Goal: Task Accomplishment & Management: Manage account settings

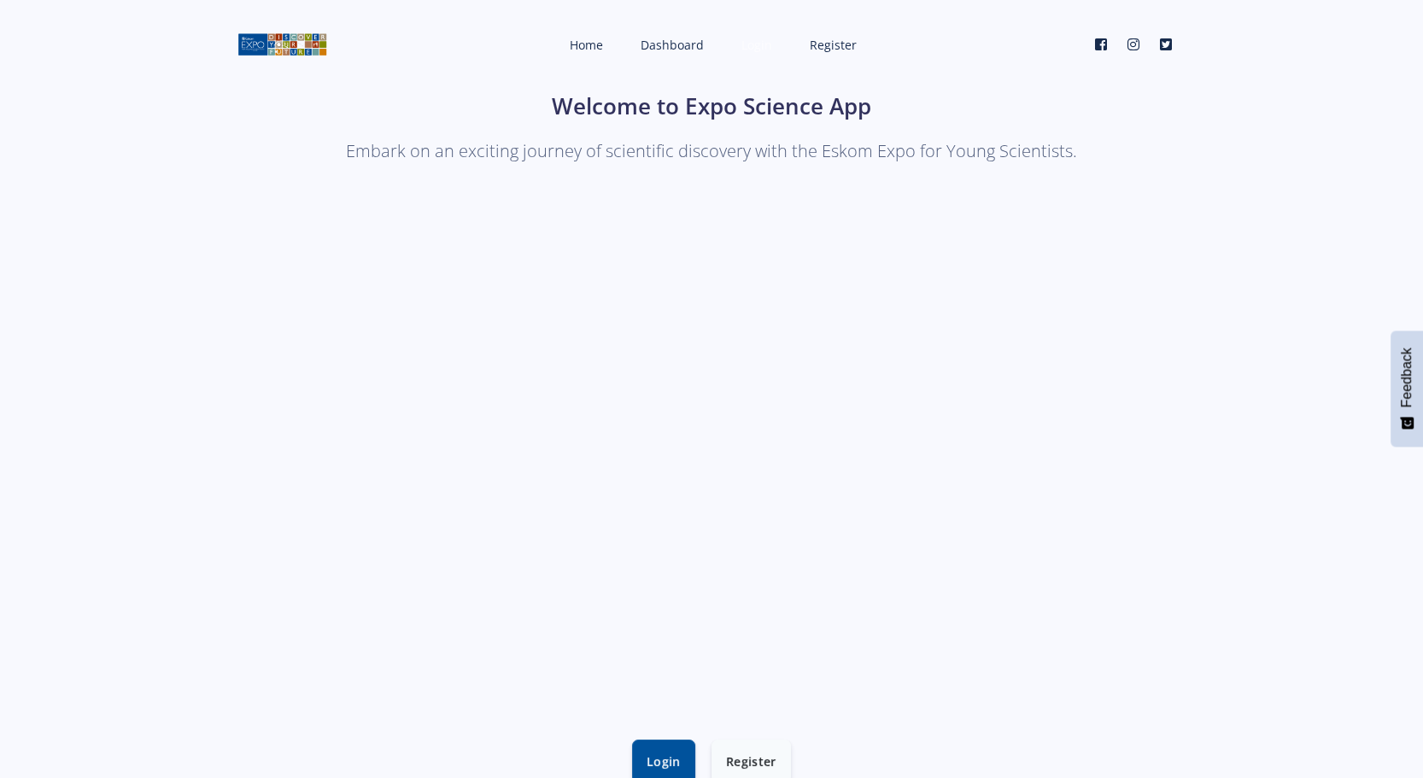
click at [752, 49] on span "Login" at bounding box center [756, 45] width 31 height 16
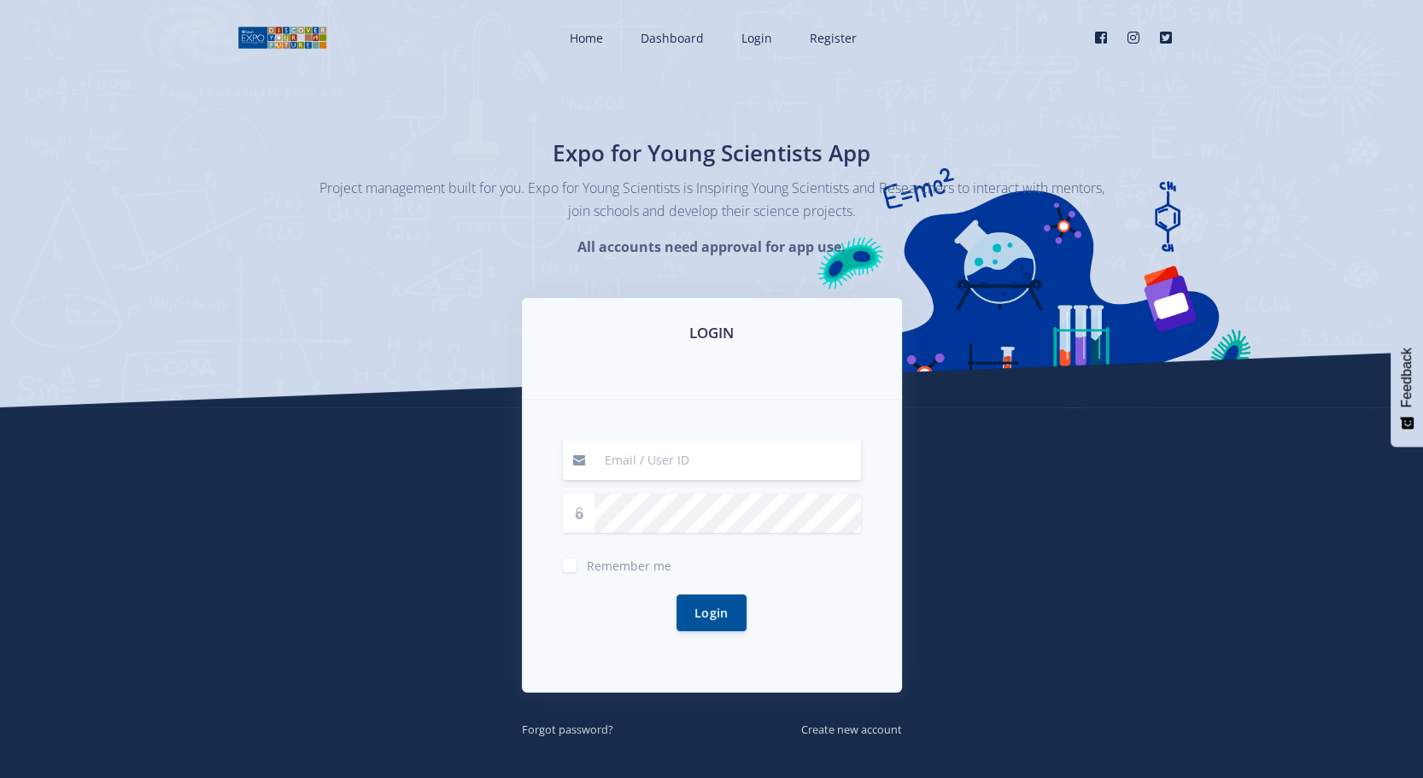
click at [635, 464] on input at bounding box center [727, 460] width 266 height 39
type input "[PERSON_NAME][EMAIL_ADDRESS][DOMAIN_NAME]"
click at [711, 613] on button "Login" at bounding box center [711, 612] width 70 height 37
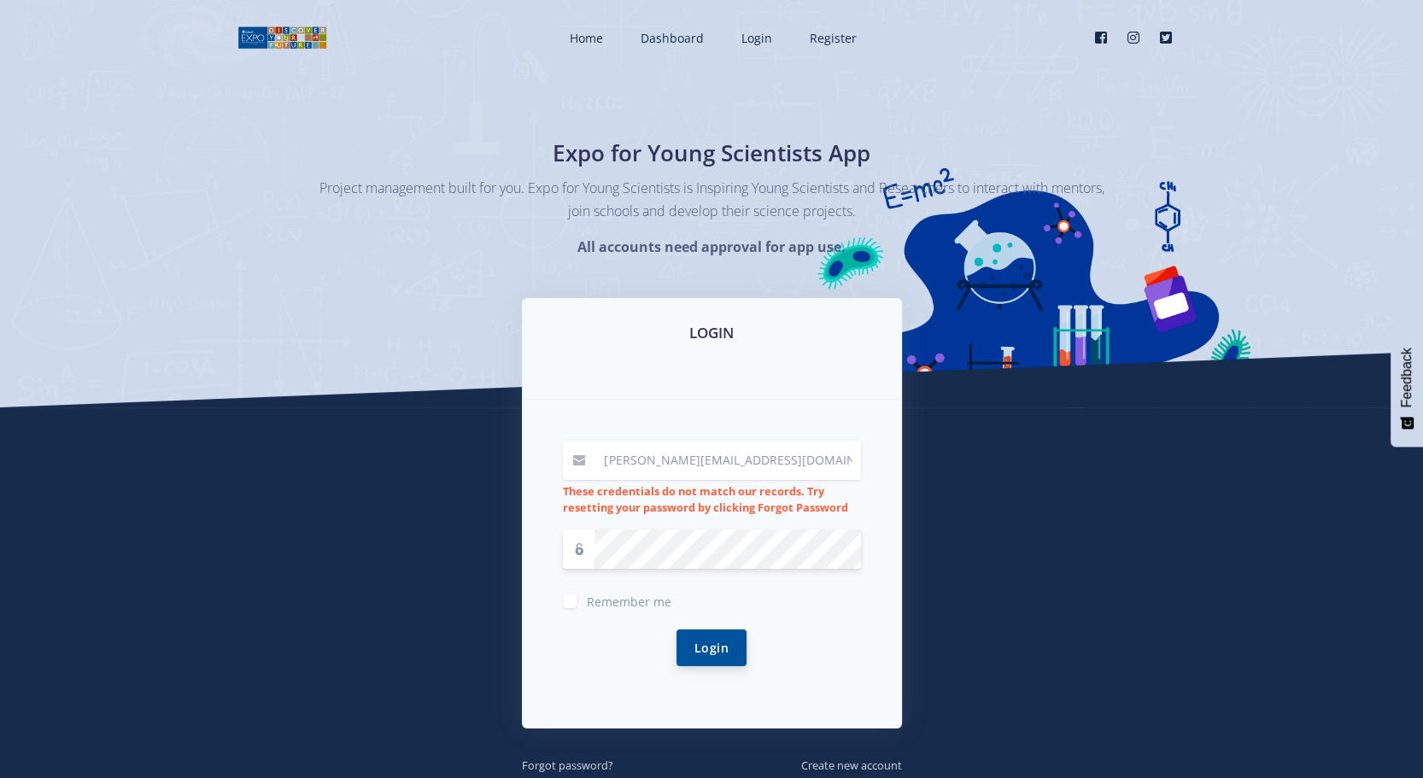
click at [721, 647] on button "Login" at bounding box center [711, 647] width 70 height 37
drag, startPoint x: 779, startPoint y: 461, endPoint x: 567, endPoint y: 465, distance: 211.8
click at [567, 465] on div "[PERSON_NAME][EMAIL_ADDRESS][DOMAIN_NAME]" at bounding box center [712, 460] width 298 height 39
click at [248, 451] on div "LOGIN riya.dama2106@gmail.com These credentials do not match our records. Try r…" at bounding box center [712, 536] width 974 height 477
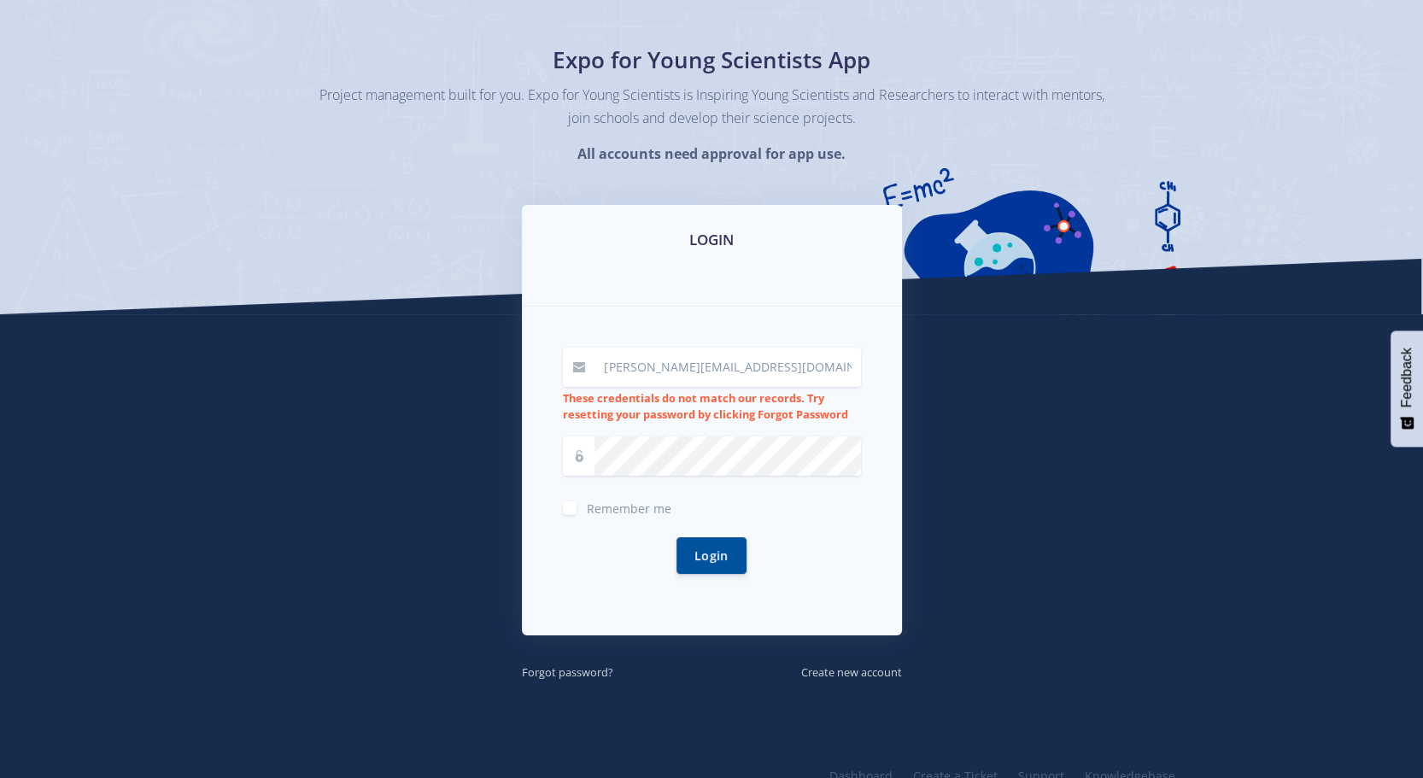
scroll to position [143, 0]
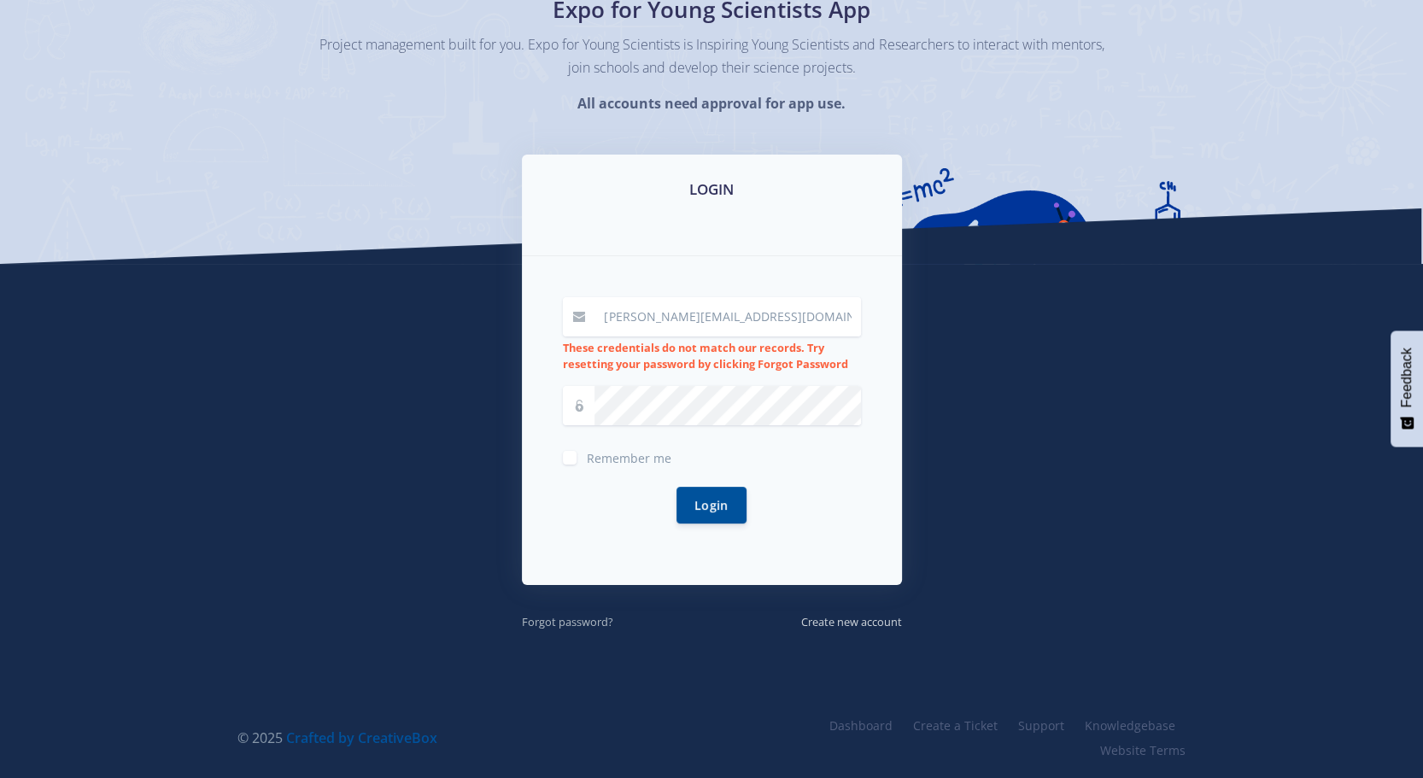
click at [564, 621] on small "Forgot password?" at bounding box center [567, 621] width 91 height 15
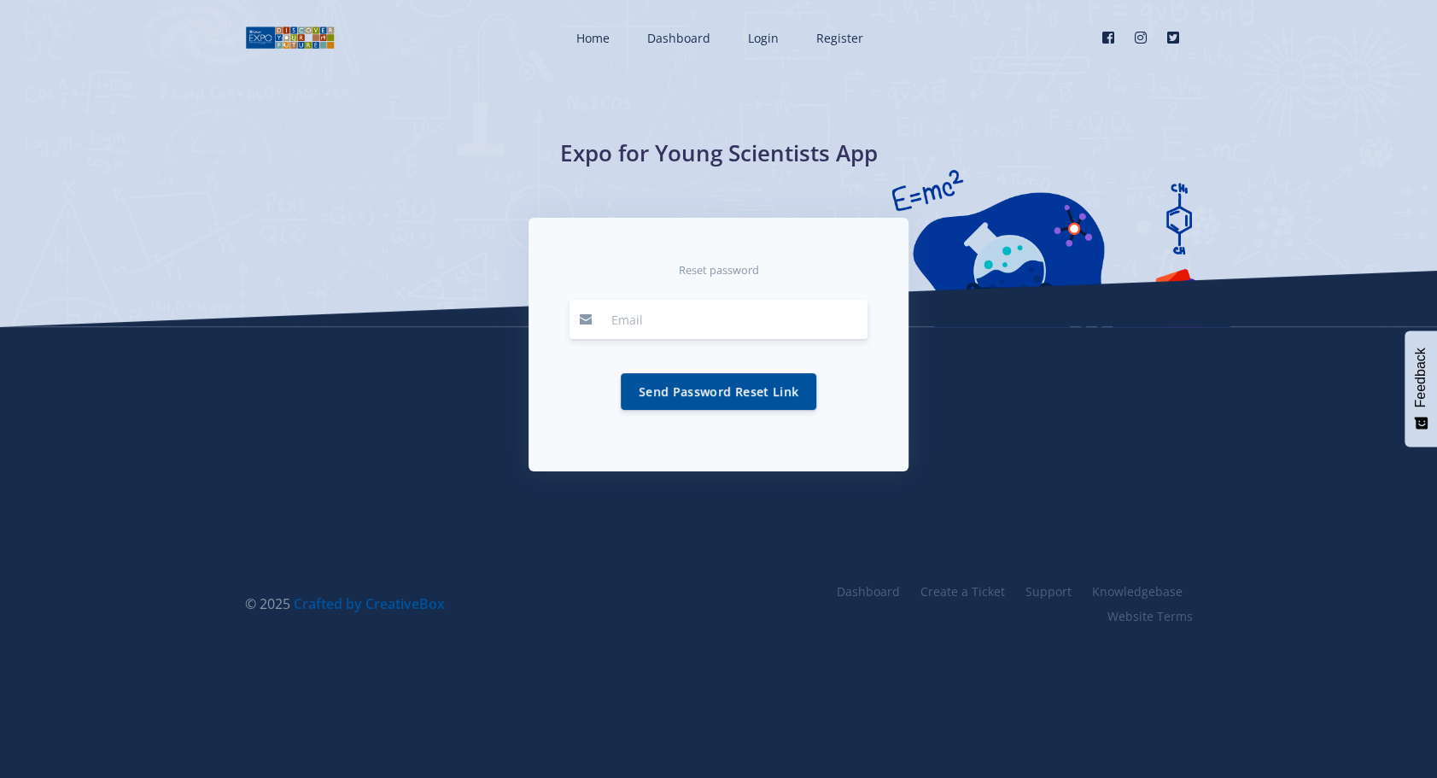
click at [649, 311] on input "email" at bounding box center [734, 319] width 266 height 39
type input "[PERSON_NAME][EMAIL_ADDRESS][DOMAIN_NAME]"
click at [682, 395] on button "Send Password Reset Link" at bounding box center [719, 390] width 196 height 37
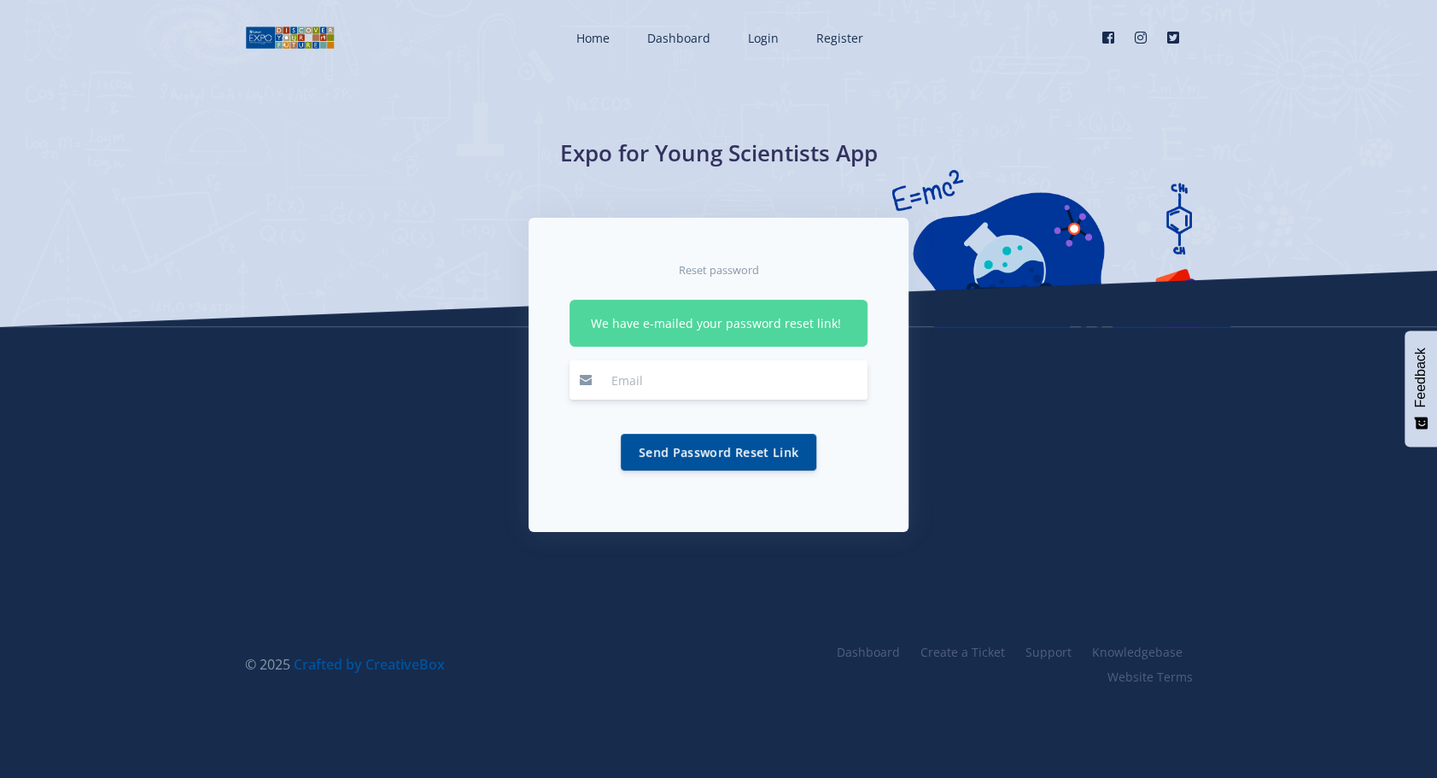
click at [657, 377] on input "email" at bounding box center [734, 379] width 266 height 39
drag, startPoint x: 407, startPoint y: 308, endPoint x: 483, endPoint y: 242, distance: 101.1
click at [408, 306] on div "Expo for Young Scientists App" at bounding box center [718, 163] width 1437 height 327
click at [751, 39] on span "Login" at bounding box center [763, 38] width 31 height 16
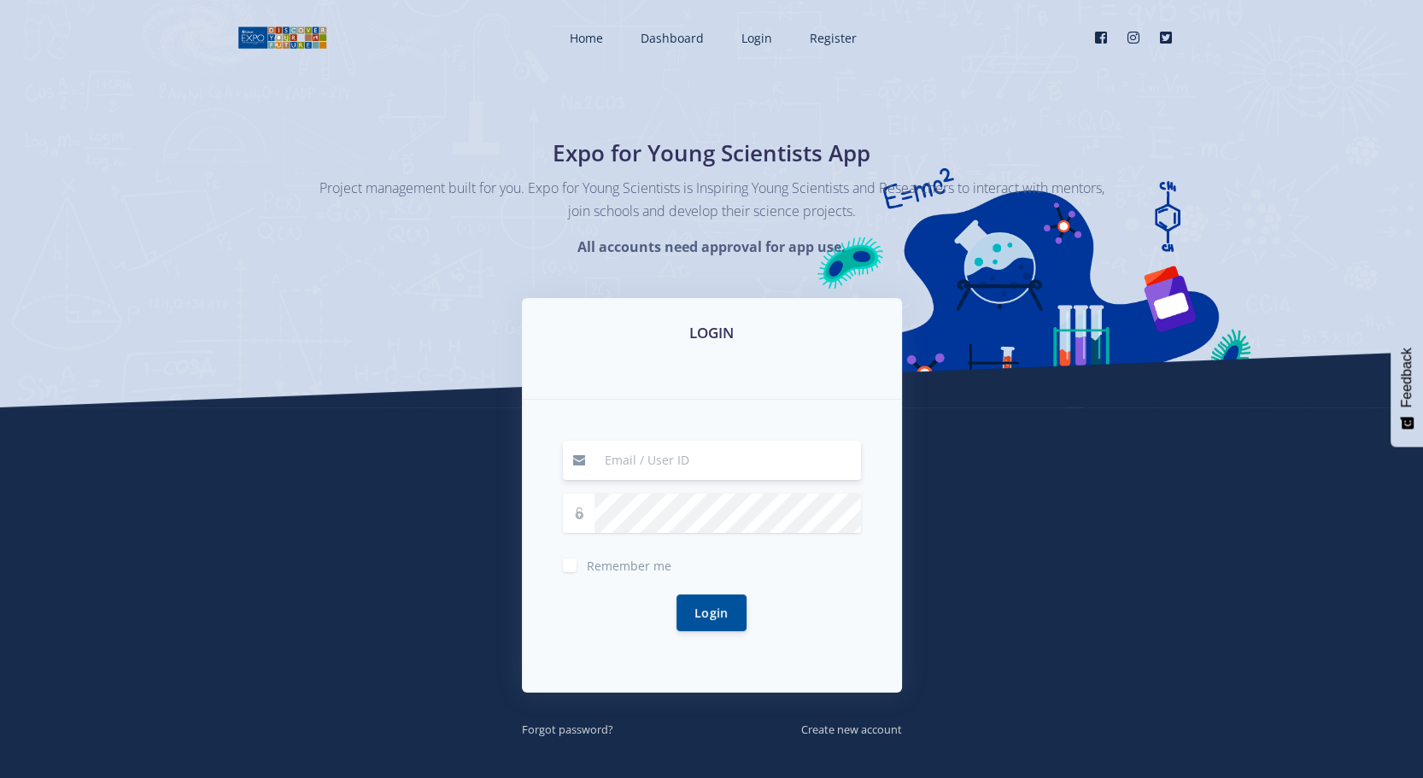
click at [623, 466] on input at bounding box center [727, 460] width 266 height 39
type input "riya.dama2106@gmail.com"
click at [725, 620] on button "Login" at bounding box center [711, 612] width 70 height 37
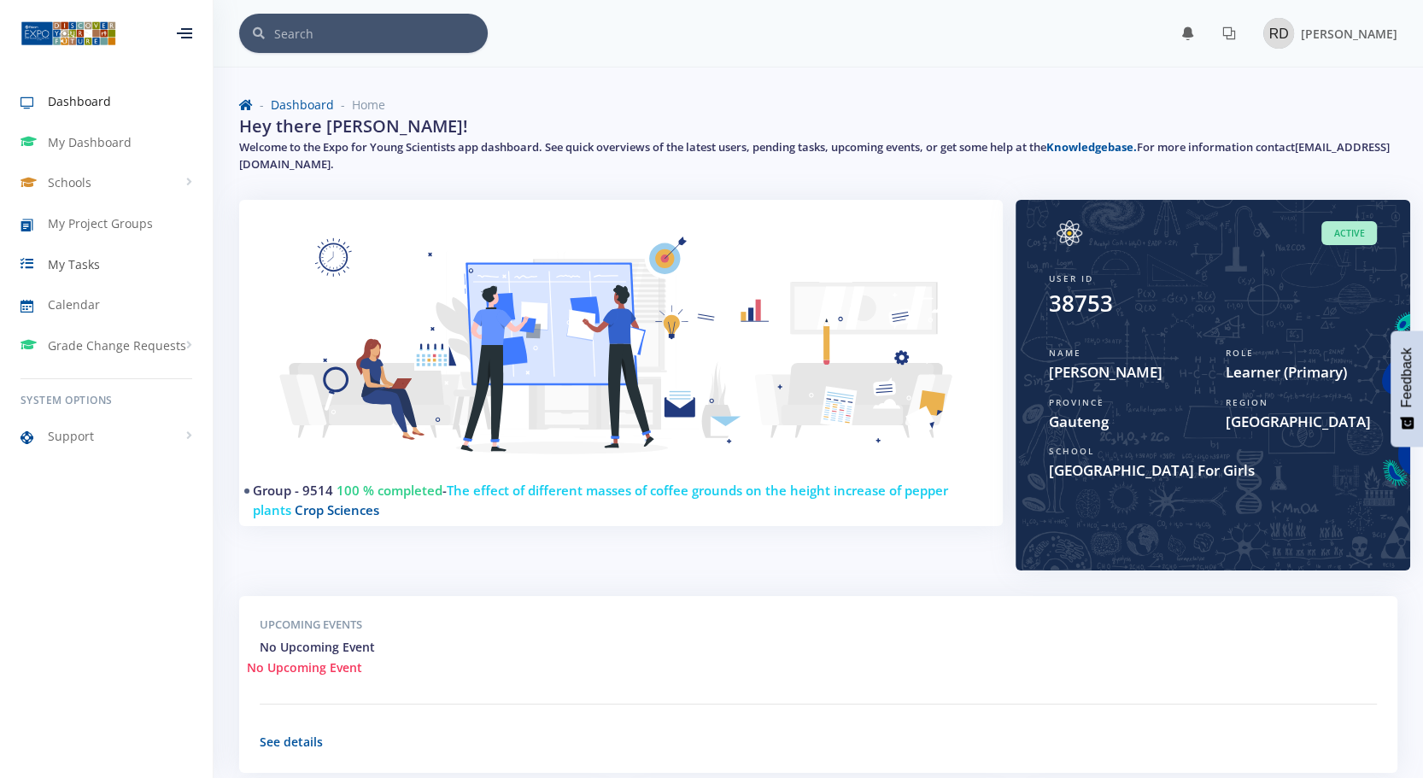
click at [83, 257] on span "My Tasks" at bounding box center [74, 264] width 52 height 18
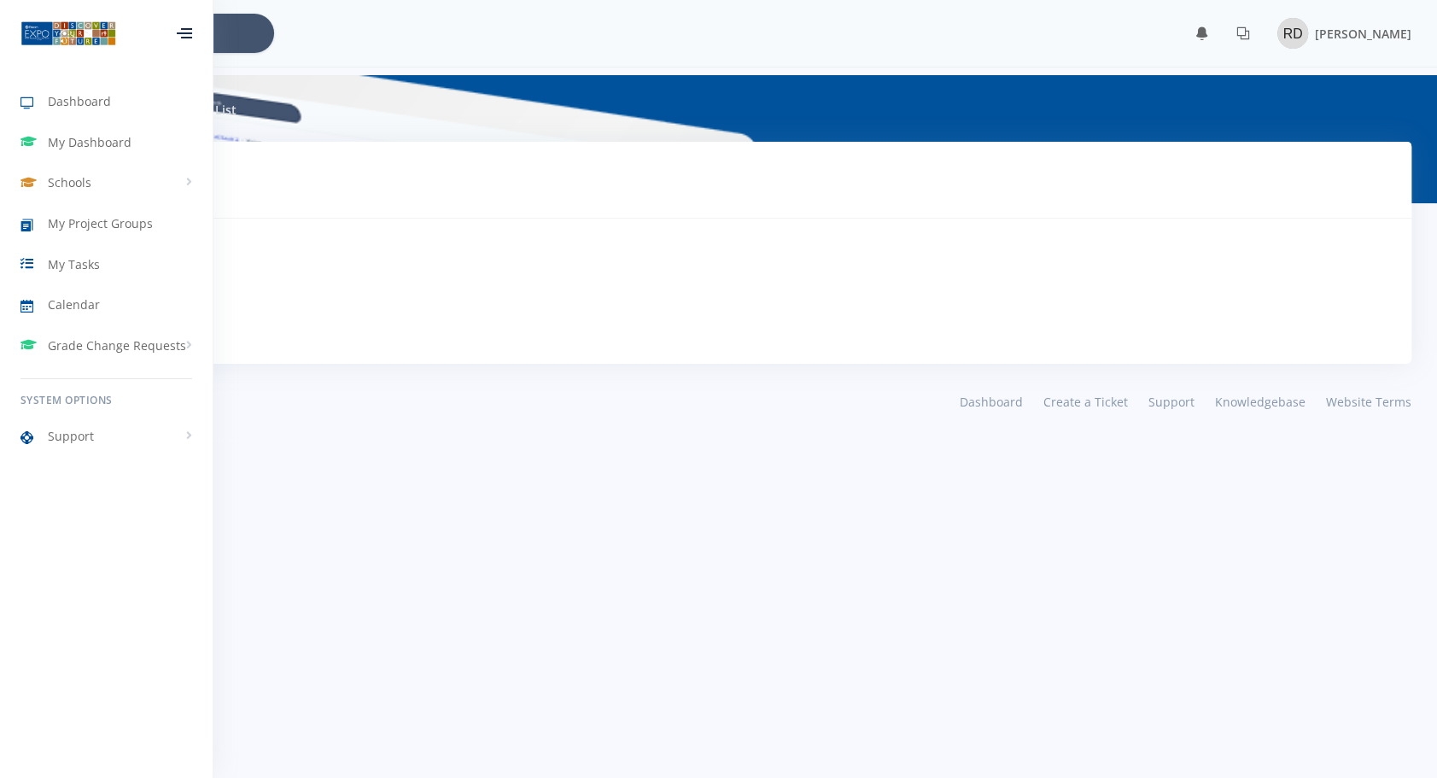
scroll to position [14, 14]
click at [129, 222] on span "My Project Groups" at bounding box center [100, 223] width 105 height 18
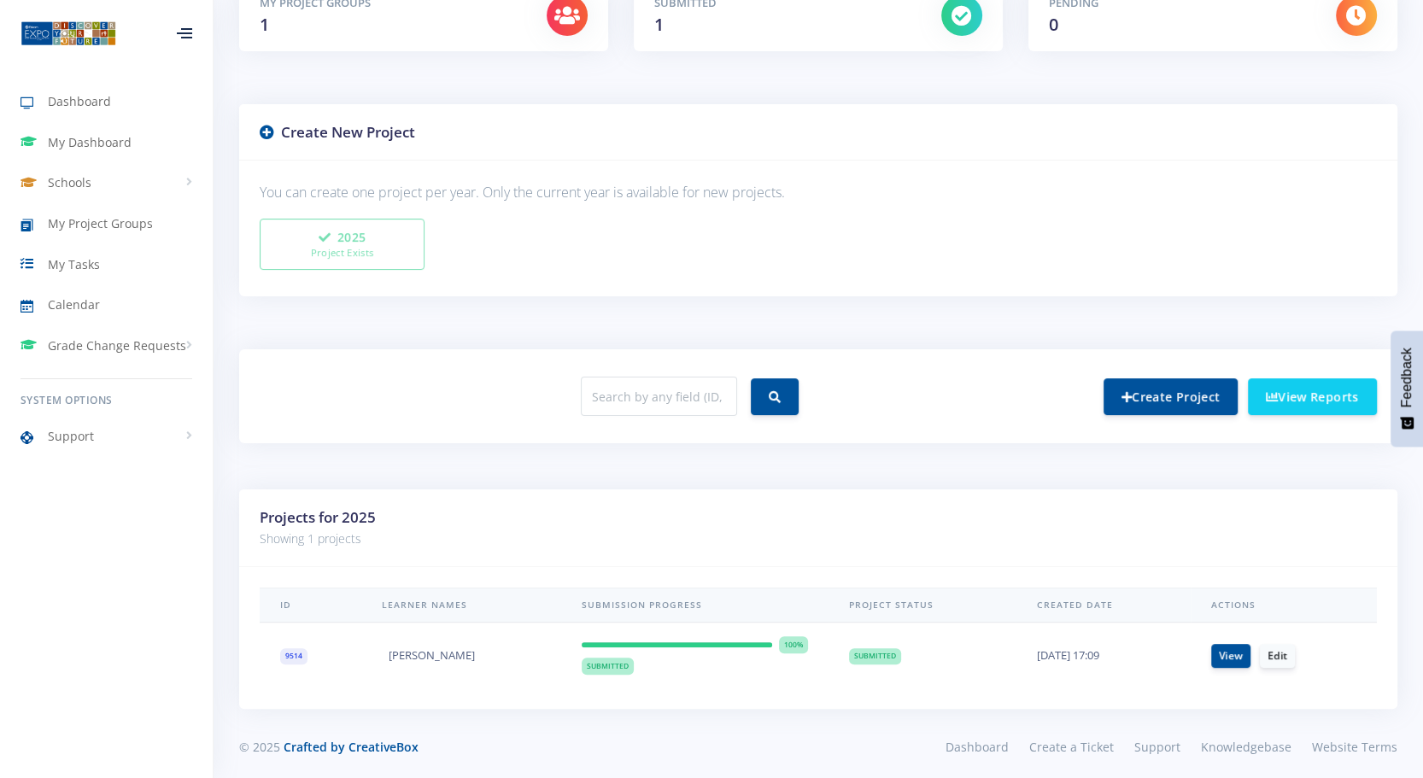
scroll to position [348, 0]
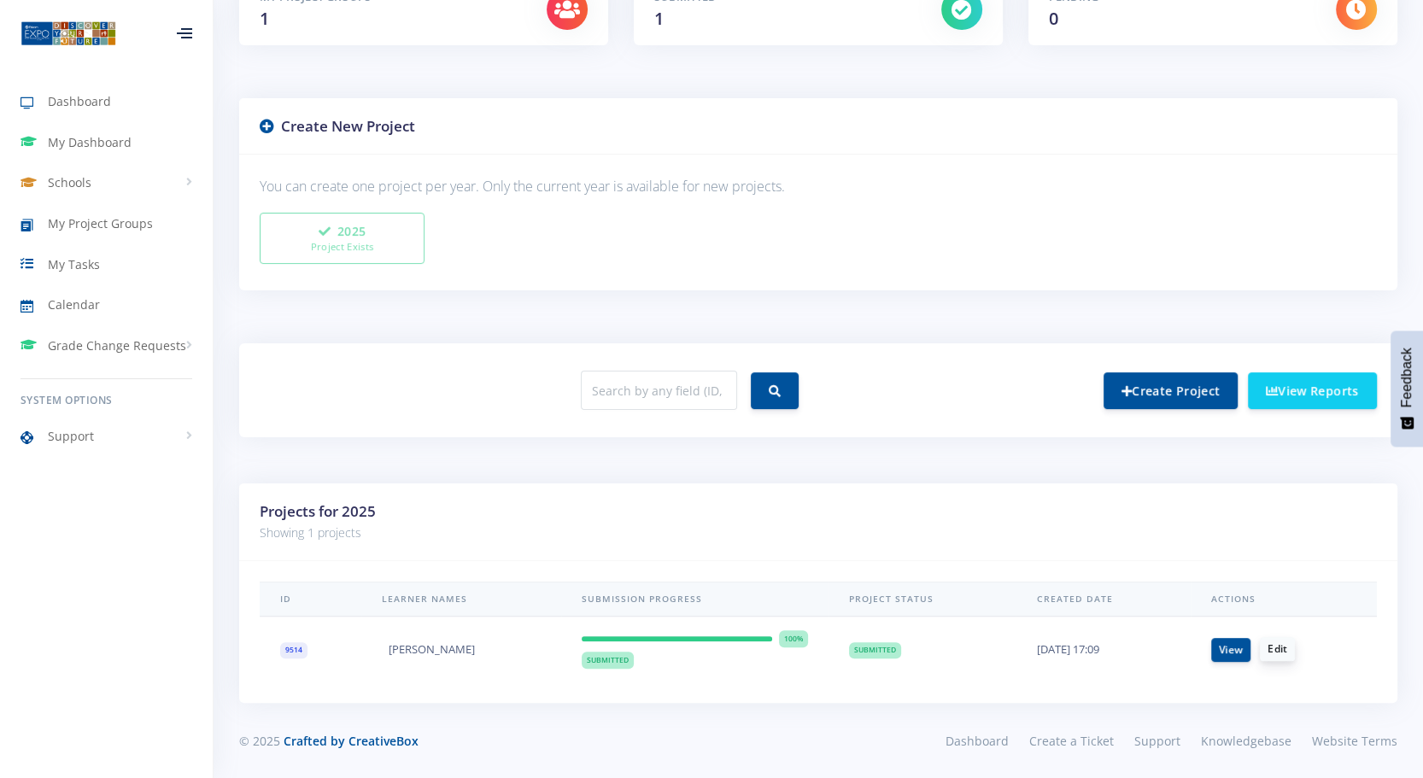
click at [1275, 642] on link "Edit" at bounding box center [1277, 649] width 35 height 24
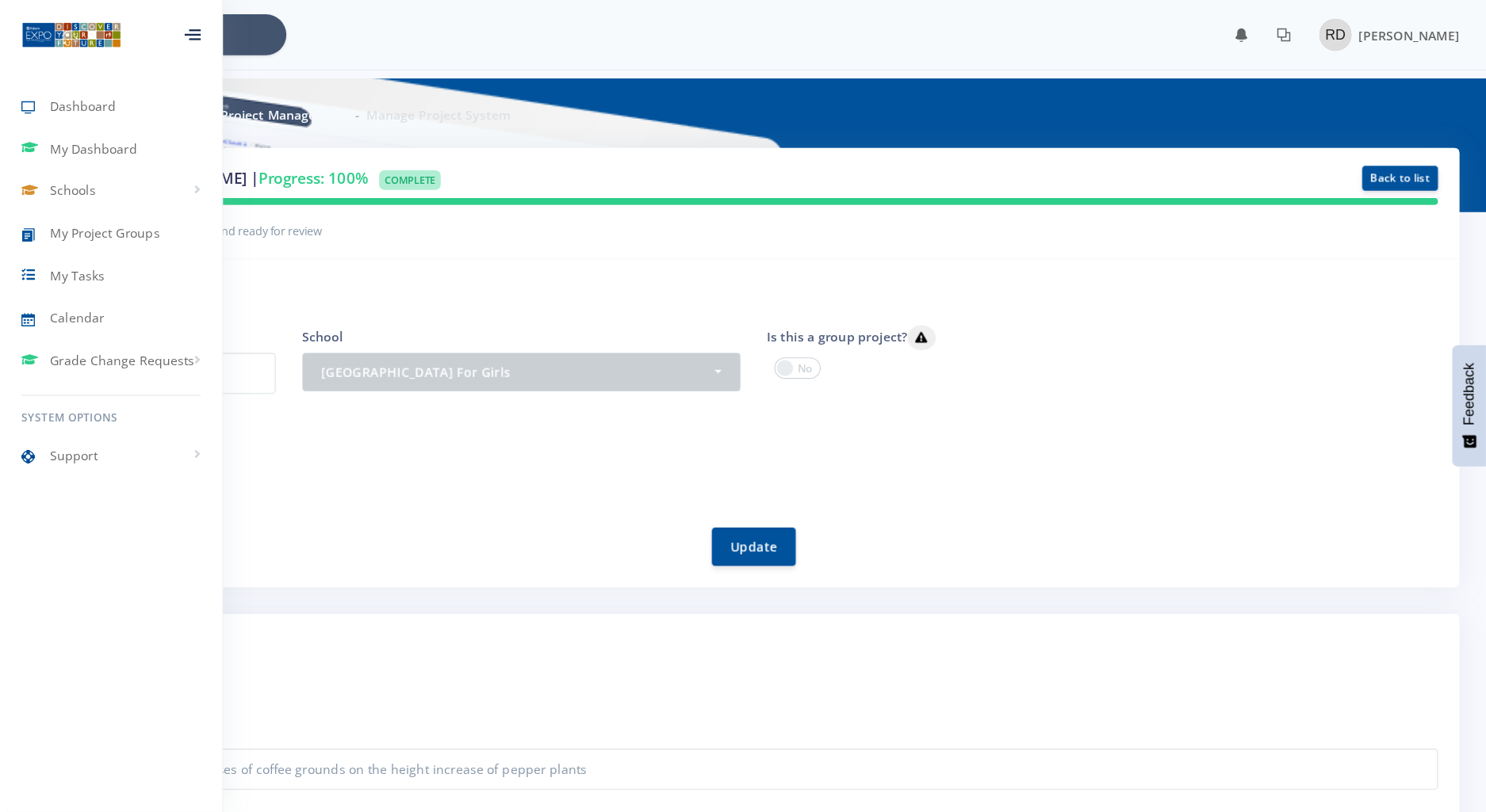
scroll to position [13, 13]
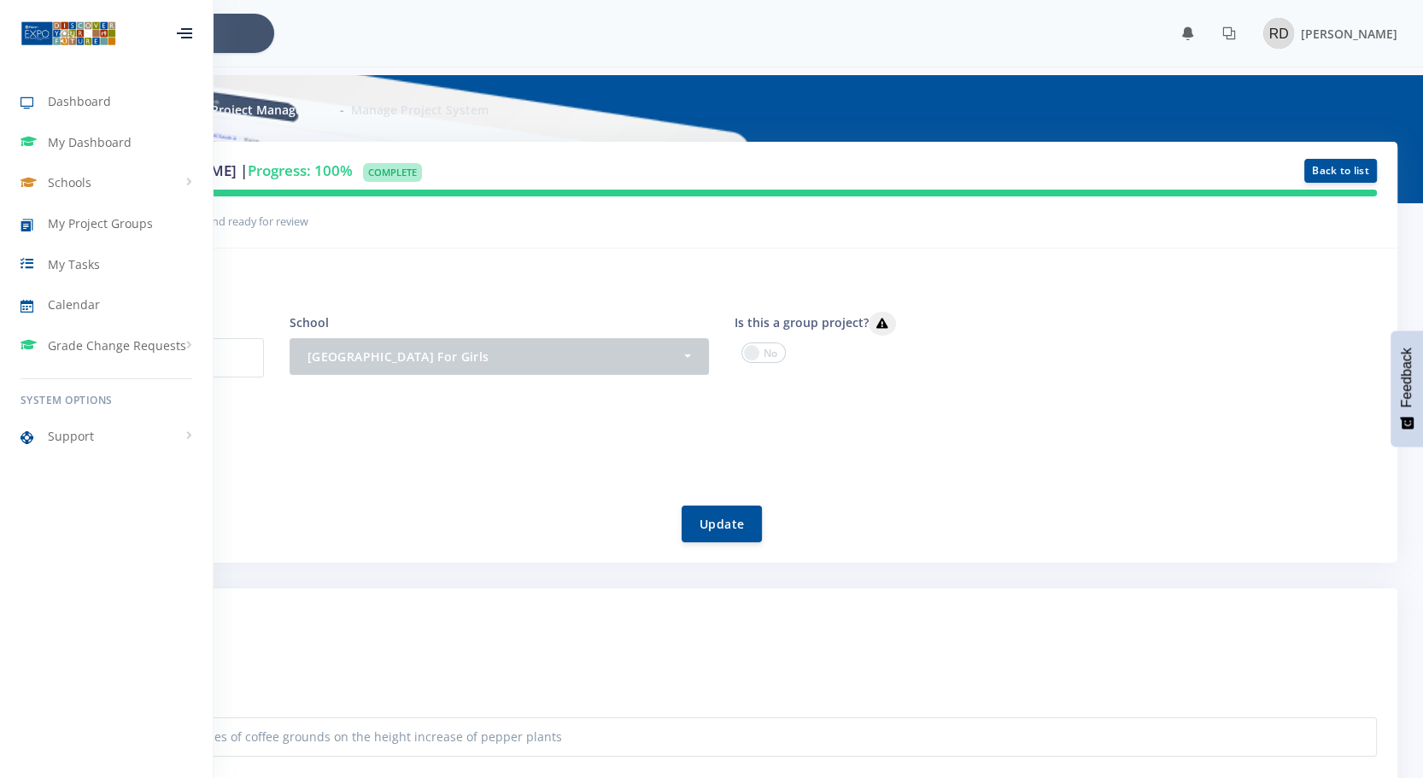
click at [369, 424] on div "Project Members Riya Dama" at bounding box center [722, 438] width 1310 height 53
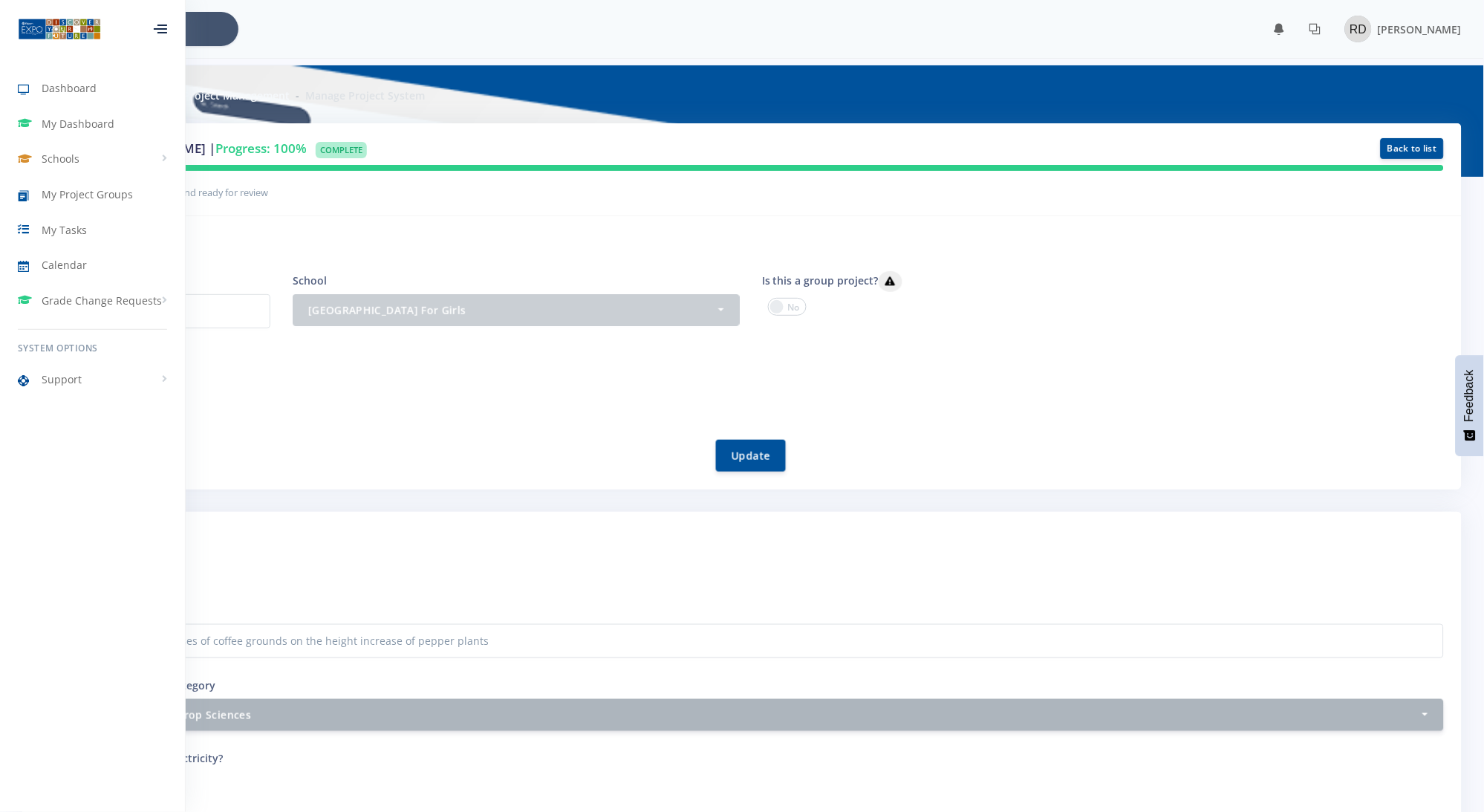
scroll to position [13, 13]
click at [379, 435] on div "Update" at bounding box center [751, 446] width 1386 height 50
drag, startPoint x: 379, startPoint y: 435, endPoint x: 360, endPoint y: 439, distance: 19.4
click at [360, 439] on div "Update" at bounding box center [751, 446] width 1386 height 50
drag, startPoint x: 360, startPoint y: 439, endPoint x: 297, endPoint y: 448, distance: 63.6
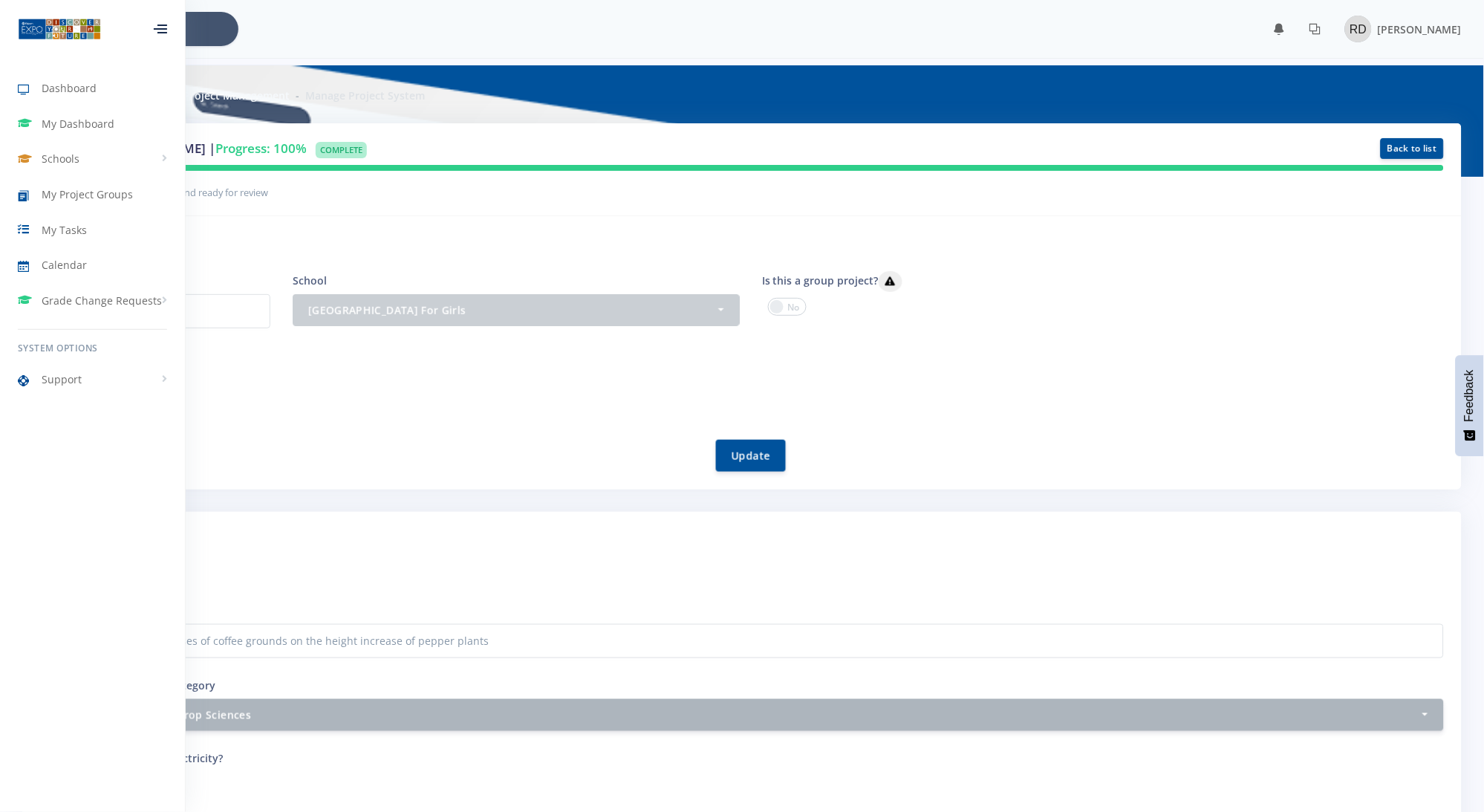
click at [297, 448] on div "Update" at bounding box center [751, 446] width 1386 height 50
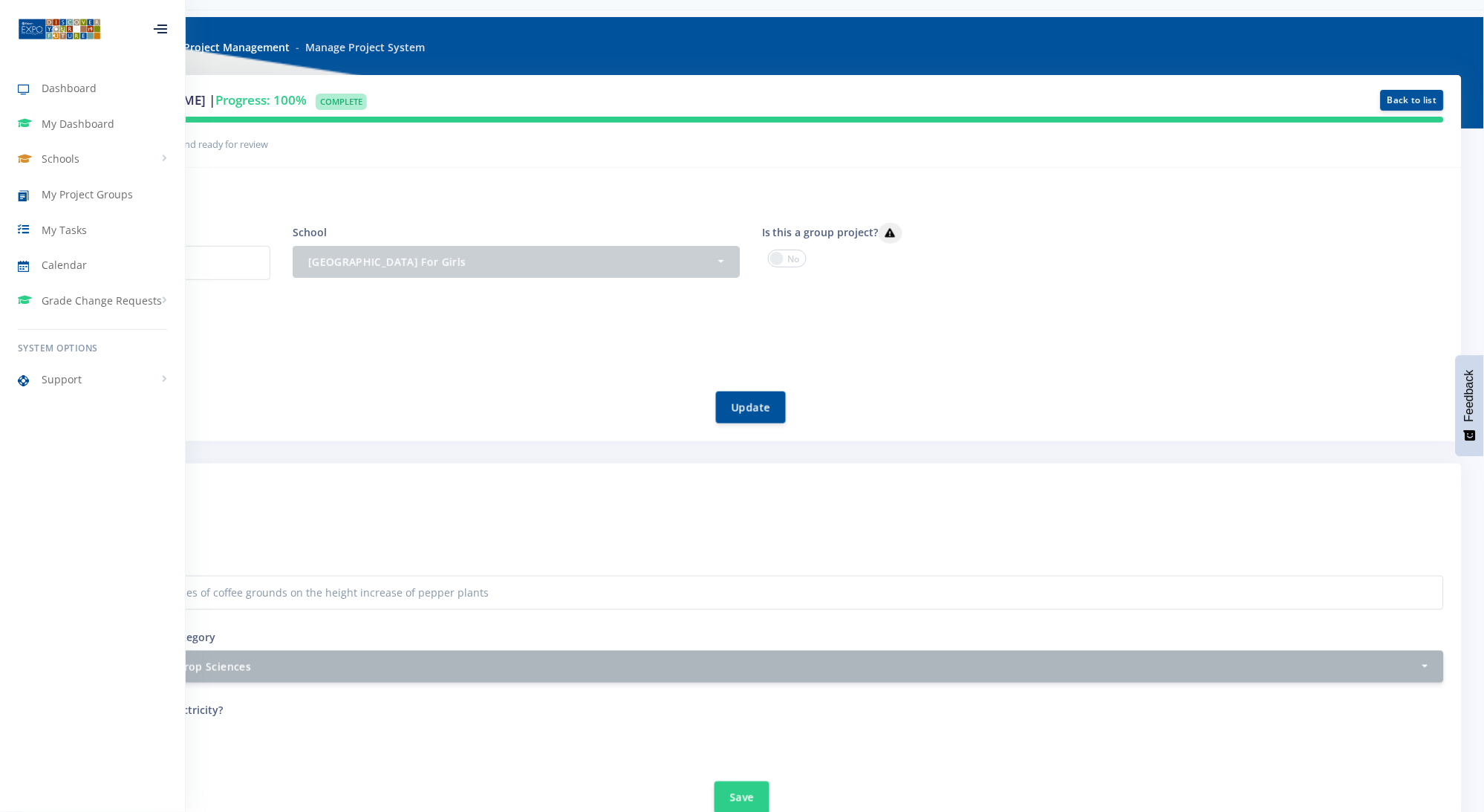
scroll to position [0, 0]
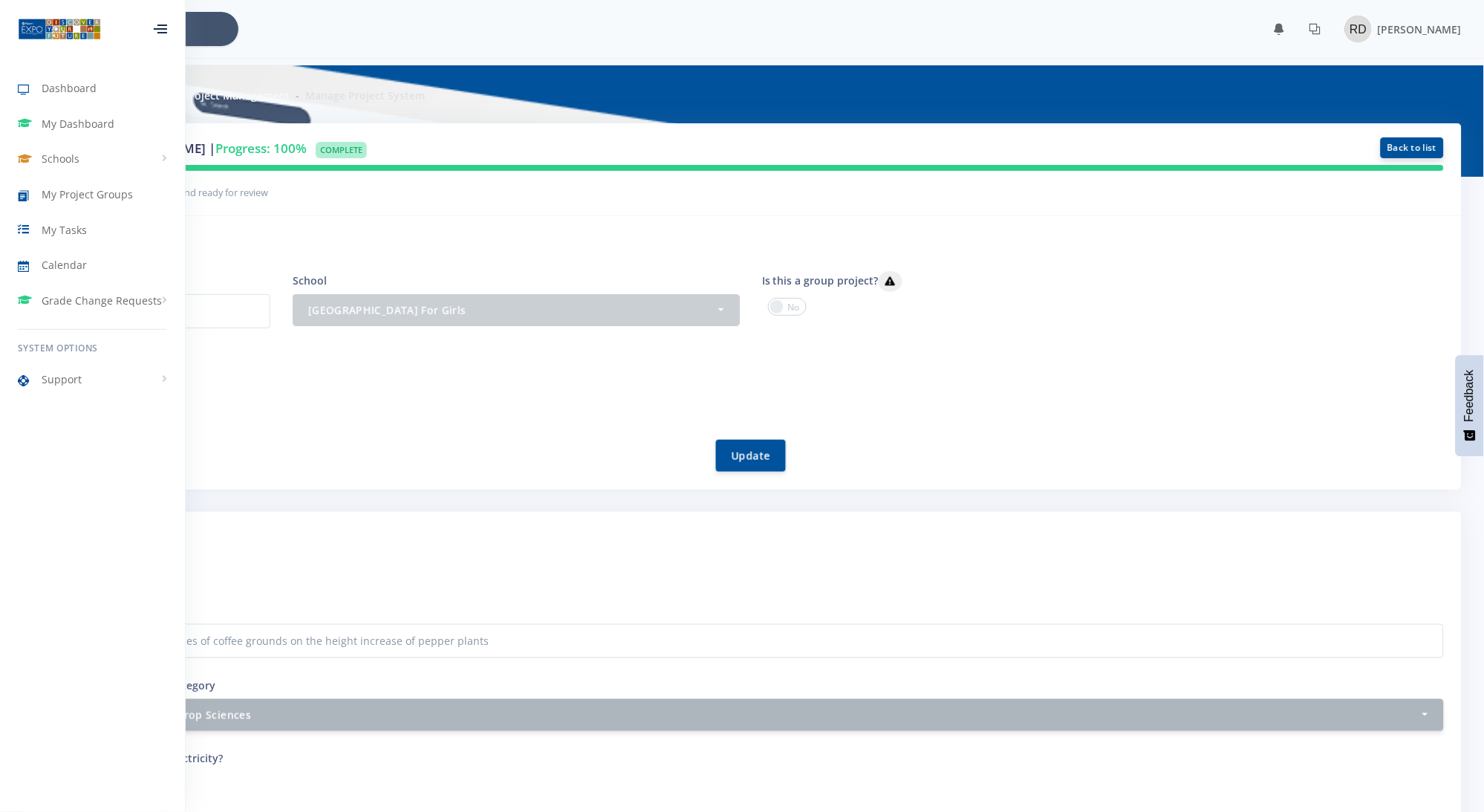
click at [1249, 150] on link "Back to list" at bounding box center [1412, 148] width 63 height 21
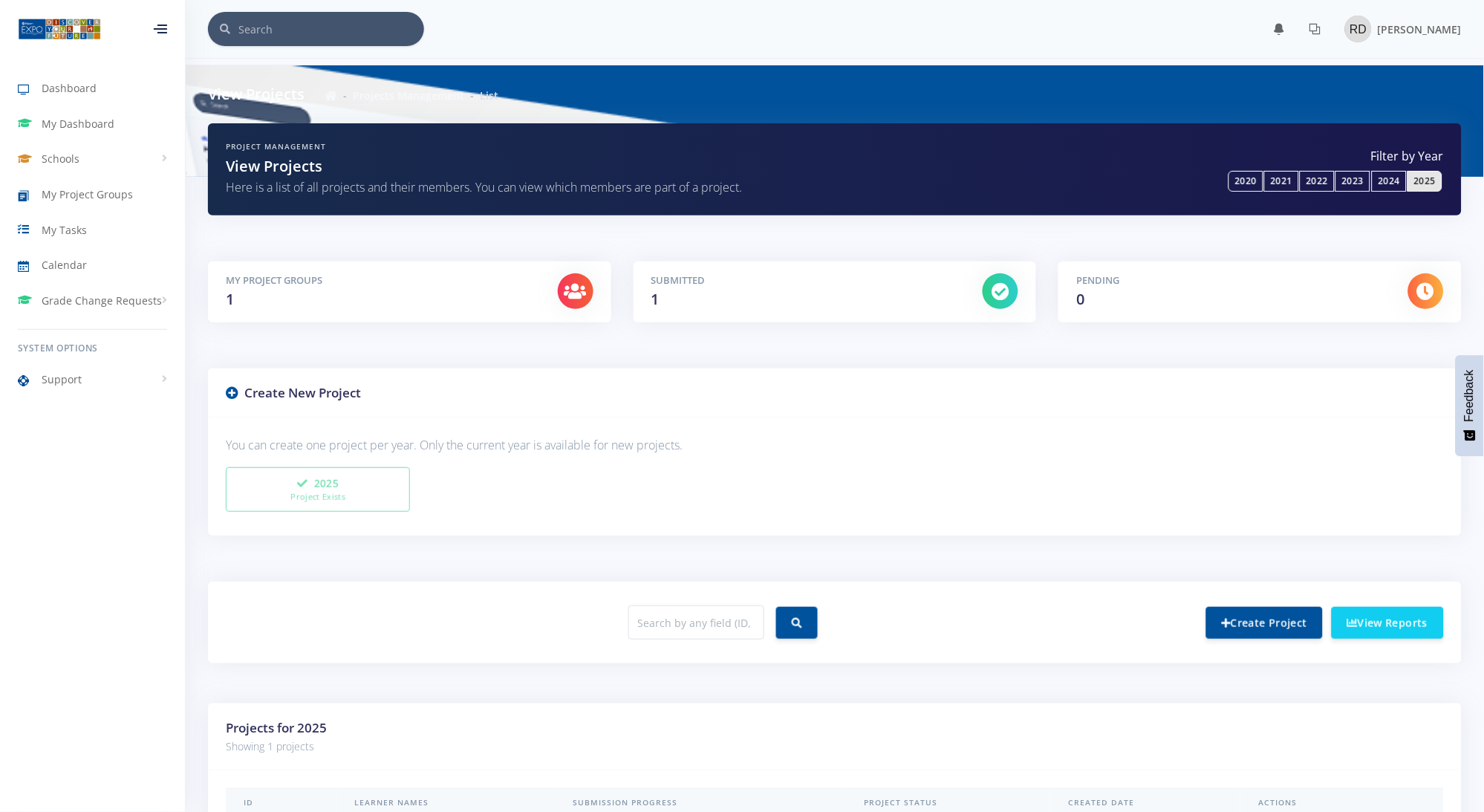
scroll to position [148, 0]
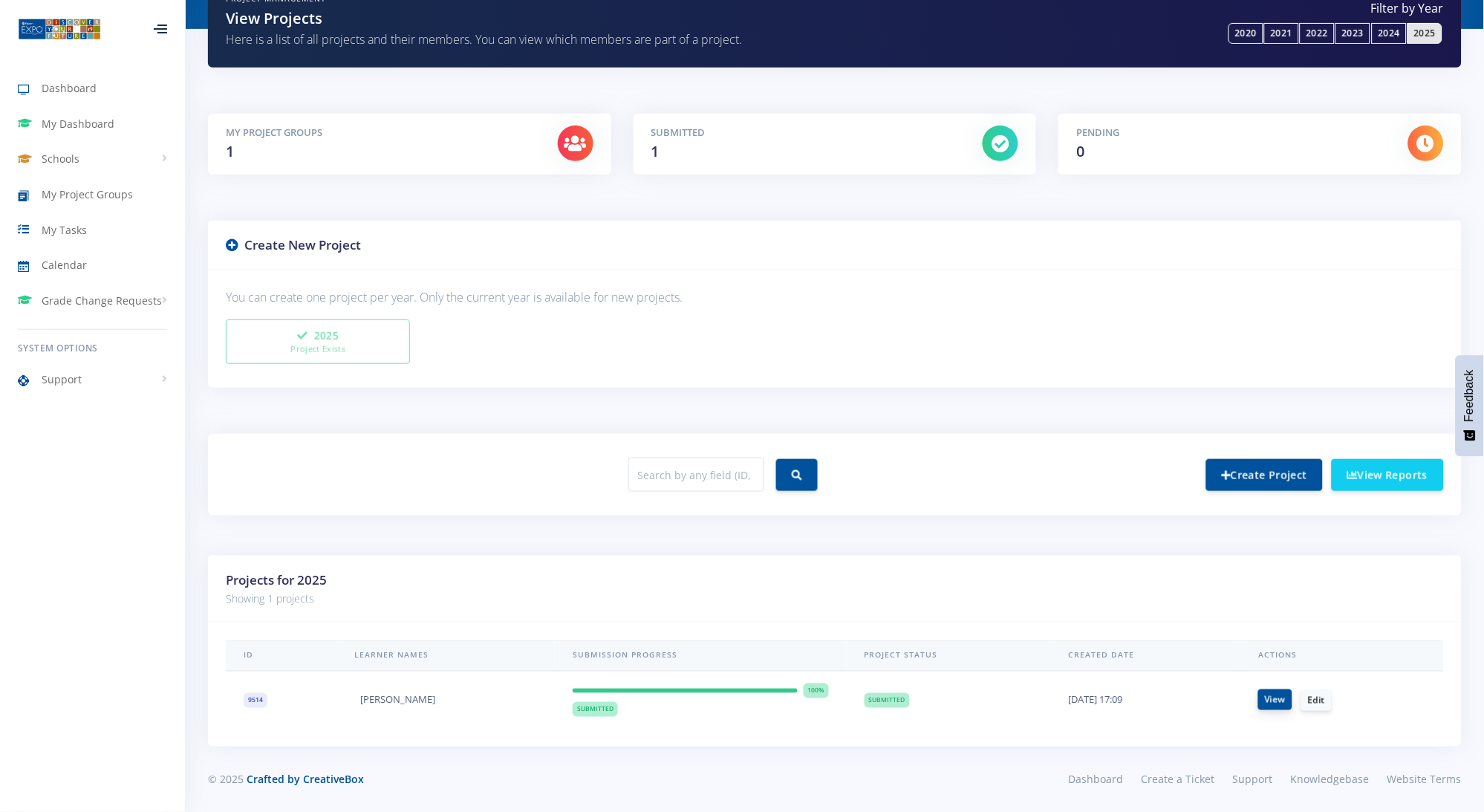
click at [1274, 696] on link "View" at bounding box center [1274, 700] width 34 height 21
click at [1322, 704] on link "Edit" at bounding box center [1315, 700] width 30 height 21
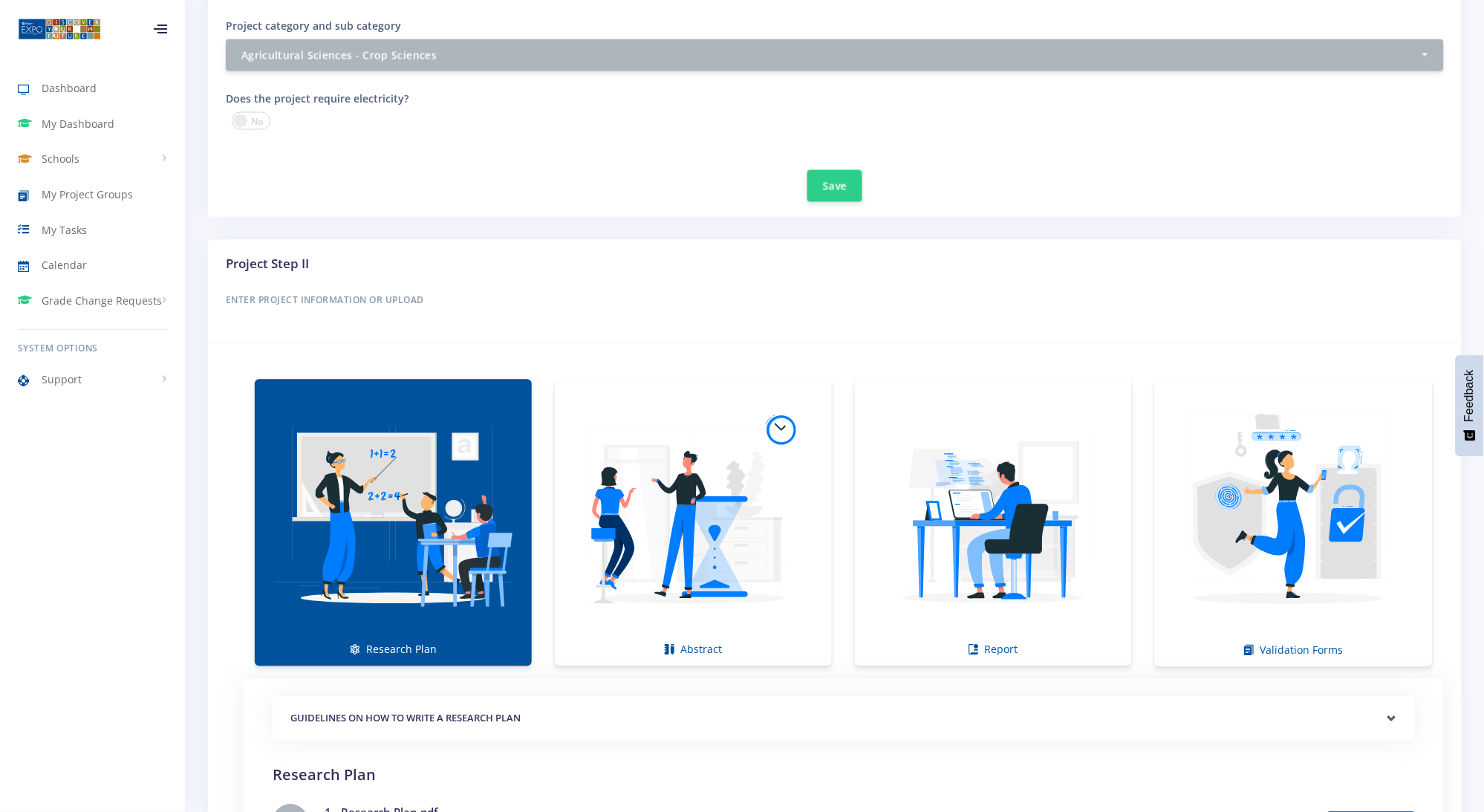
scroll to position [990, 0]
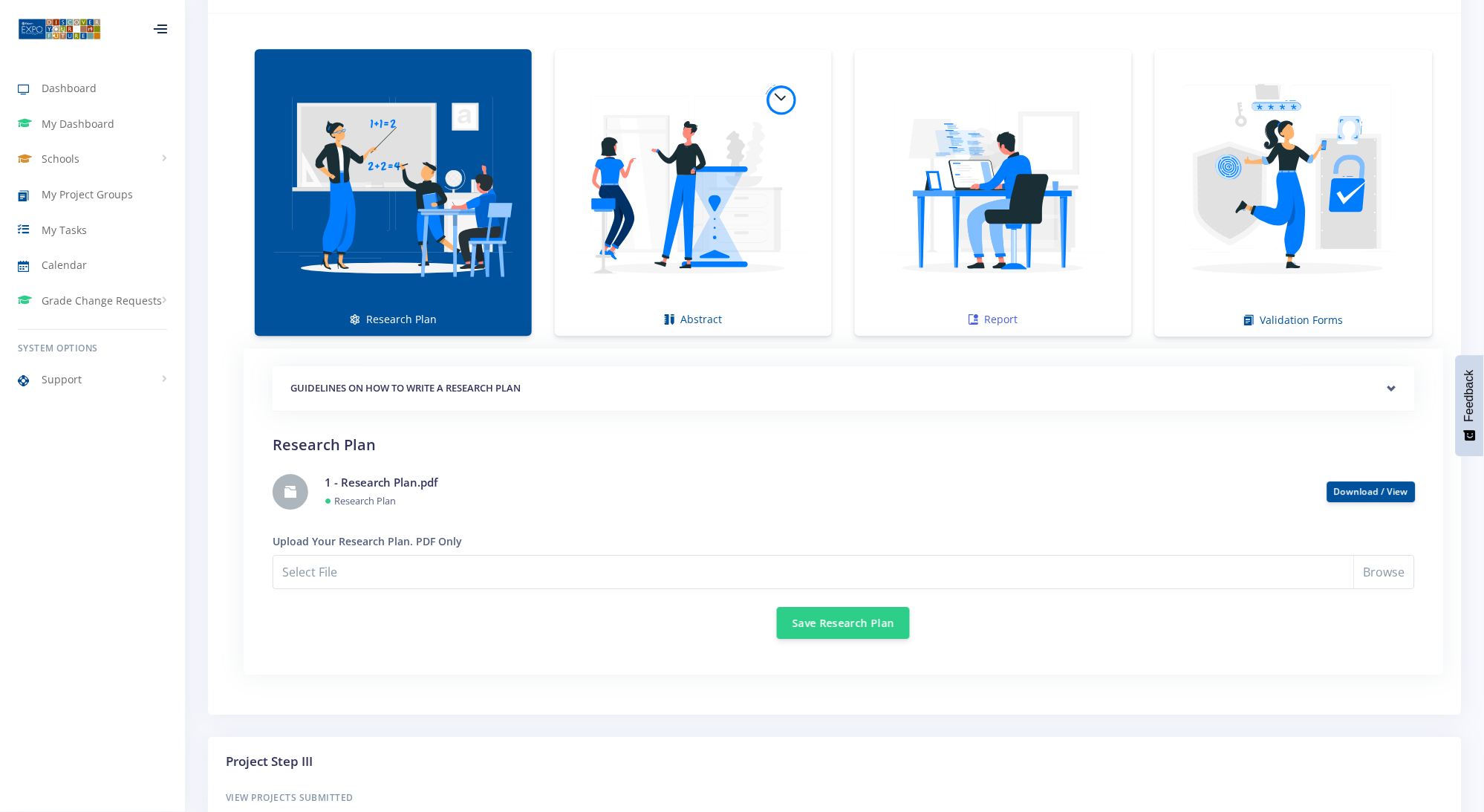
drag, startPoint x: 1041, startPoint y: 175, endPoint x: 1029, endPoint y: 182, distance: 13.9
click at [1040, 176] on img at bounding box center [993, 184] width 253 height 253
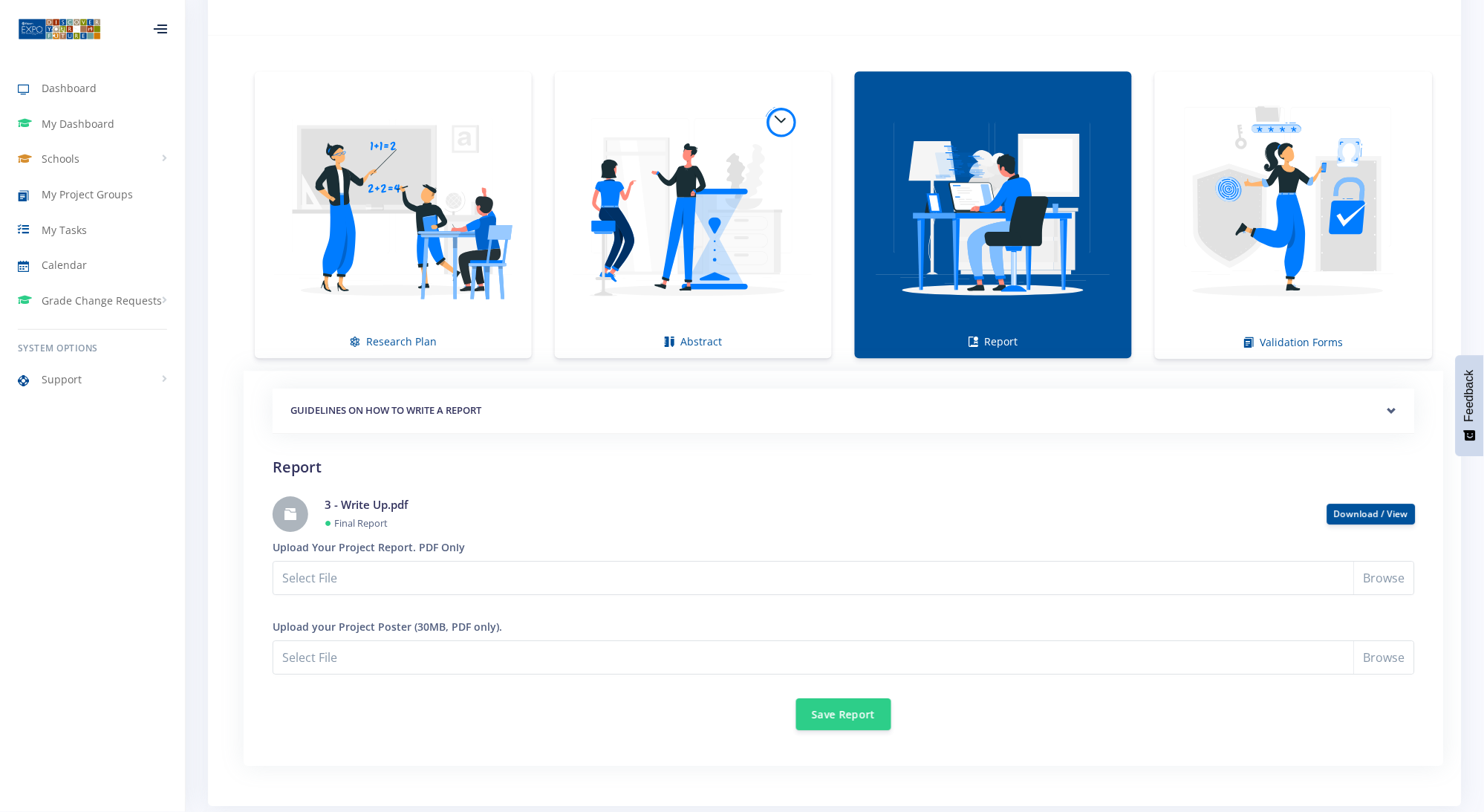
scroll to position [1298, 0]
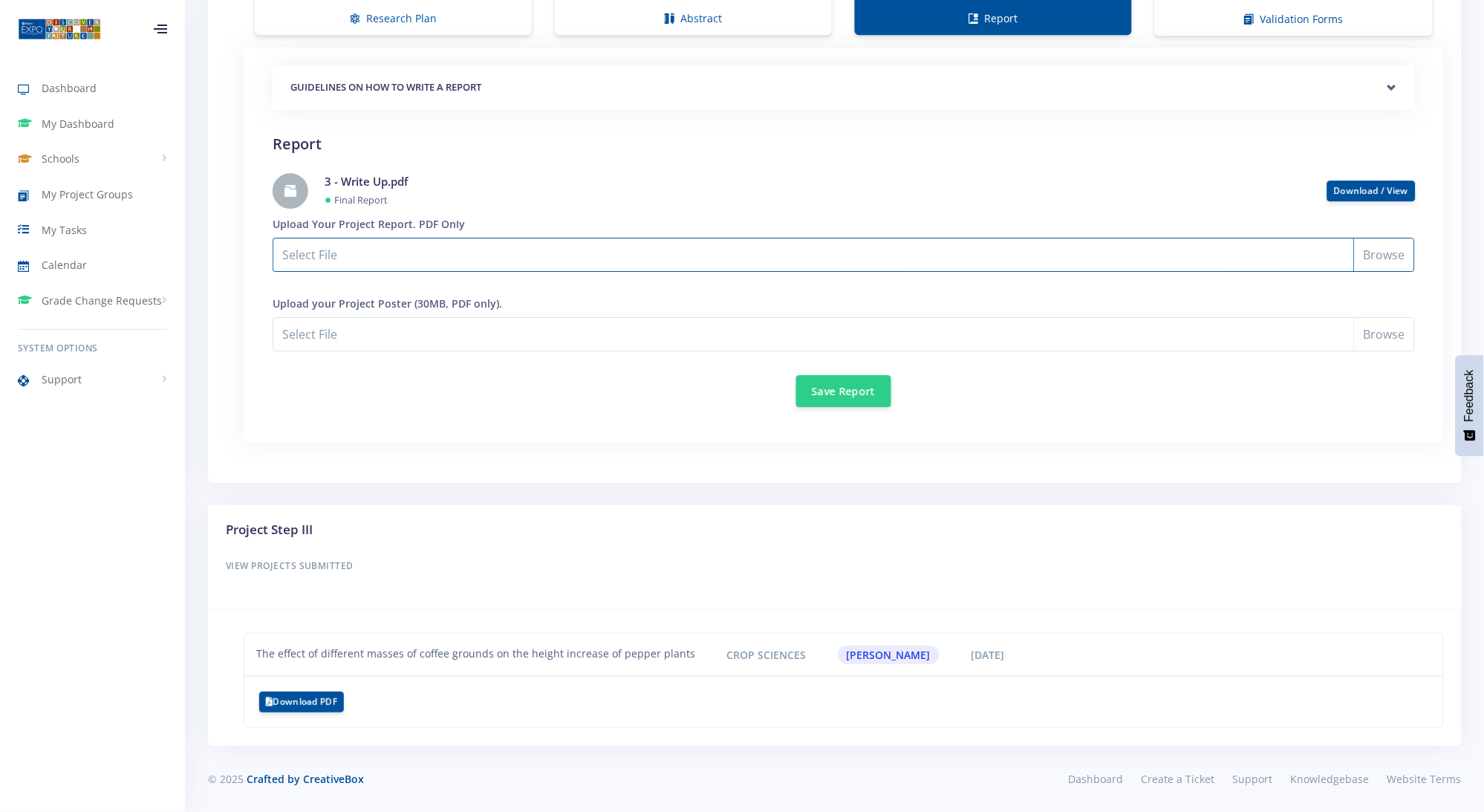
click at [1397, 246] on input "Select File" at bounding box center [843, 254] width 1142 height 34
type input "C:\fakepath\3 - Write Up - rev1.pdf"
click at [862, 389] on button "Save Report" at bounding box center [843, 389] width 95 height 32
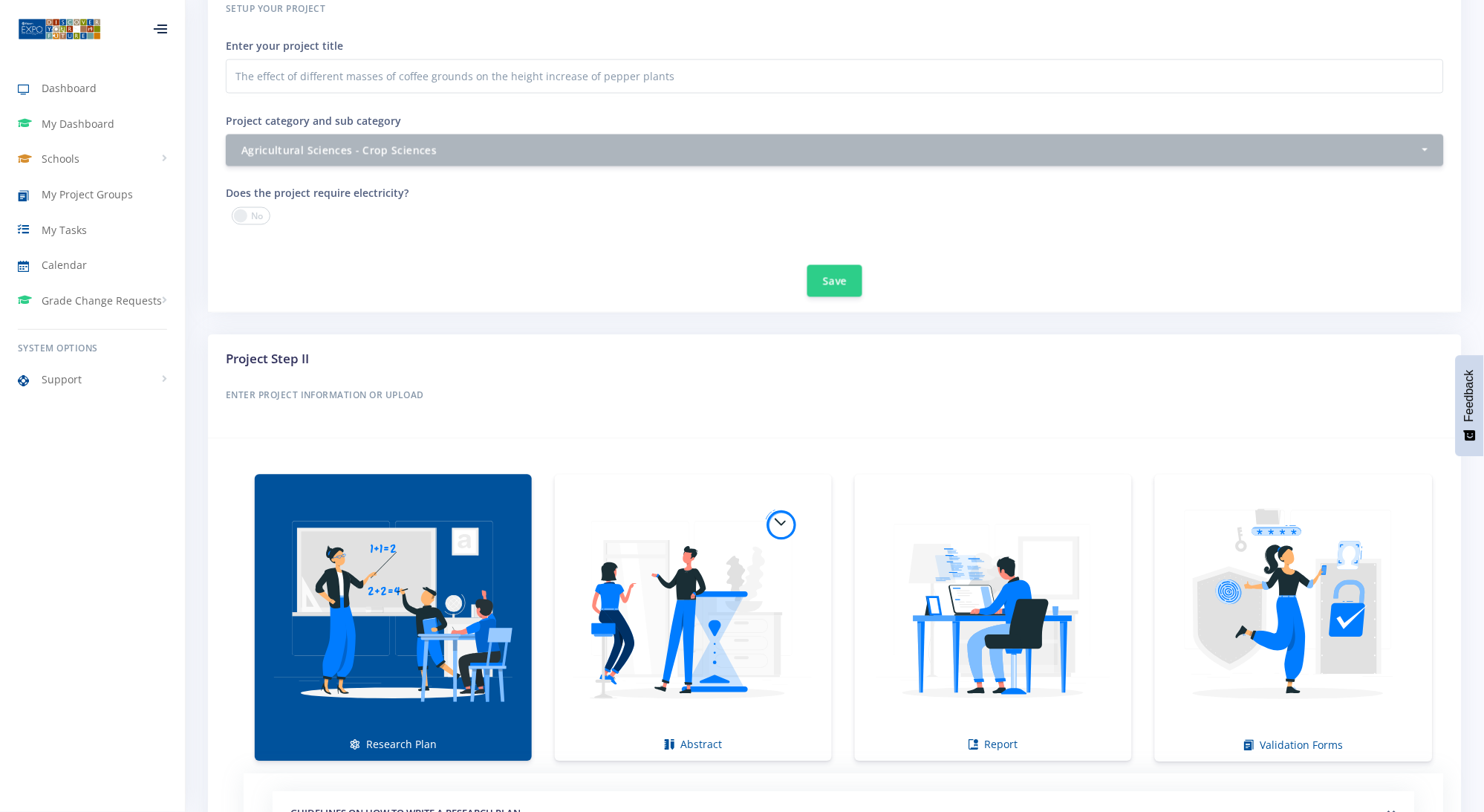
scroll to position [990, 0]
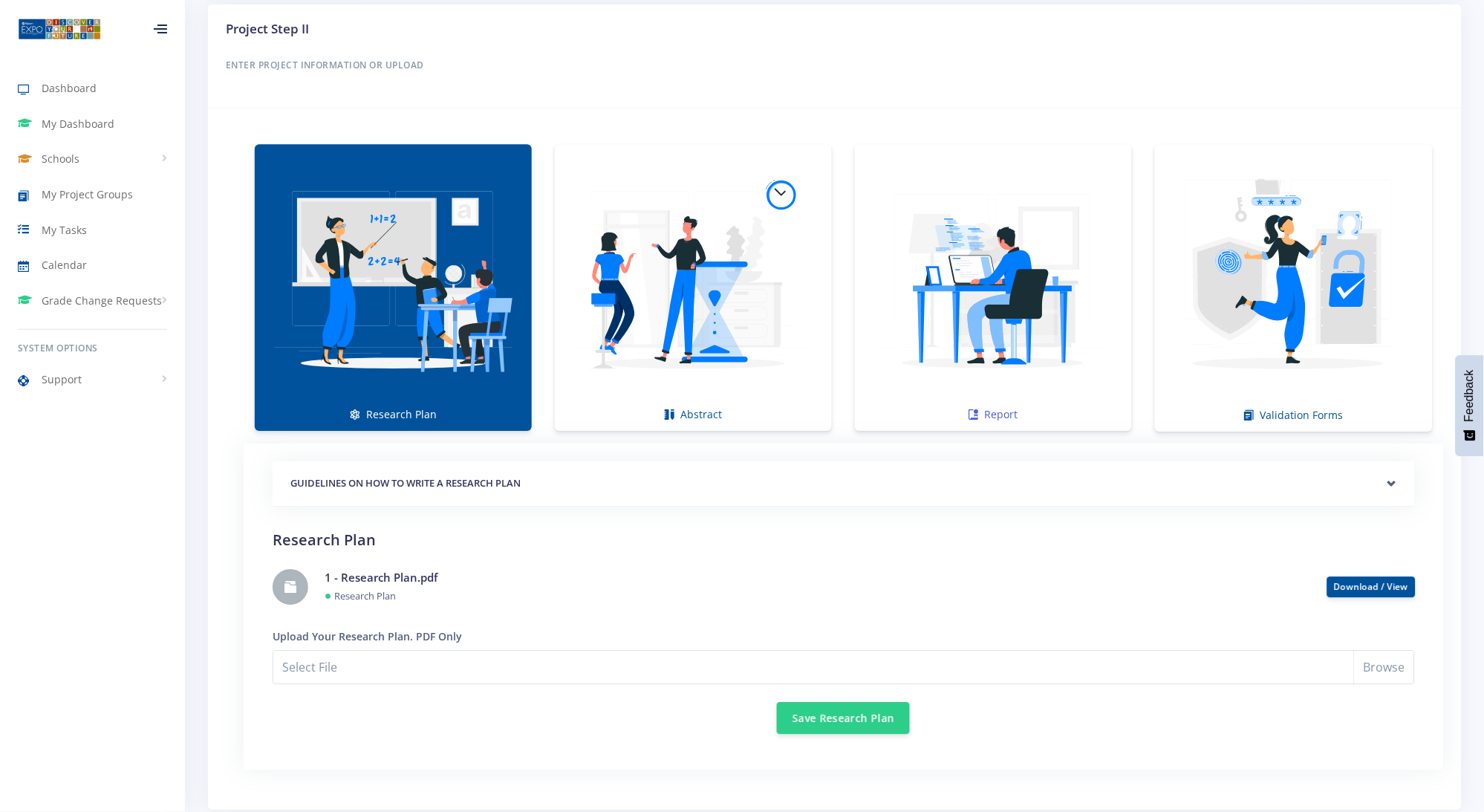
click at [1008, 352] on img at bounding box center [993, 279] width 253 height 253
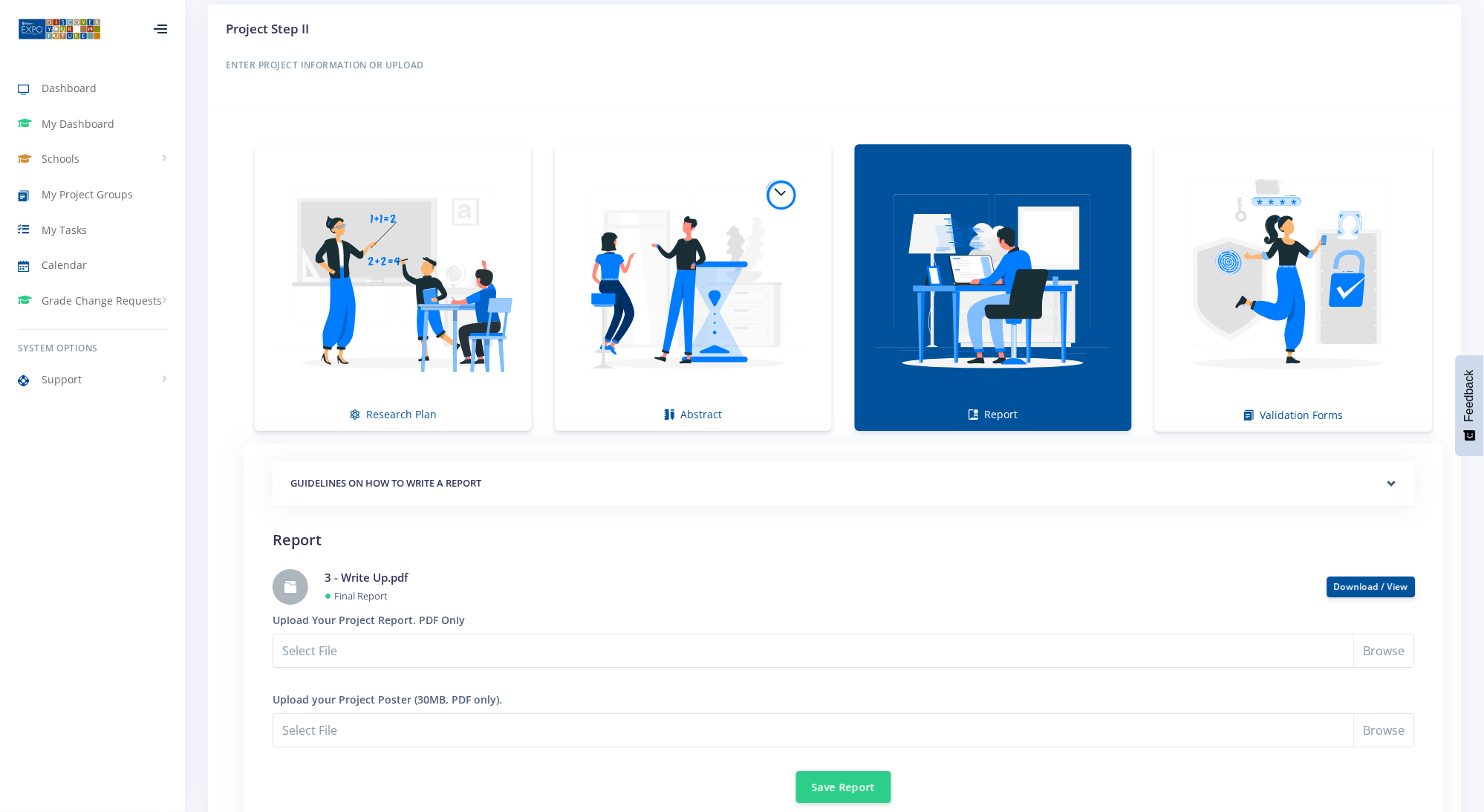
scroll to position [1321, 0]
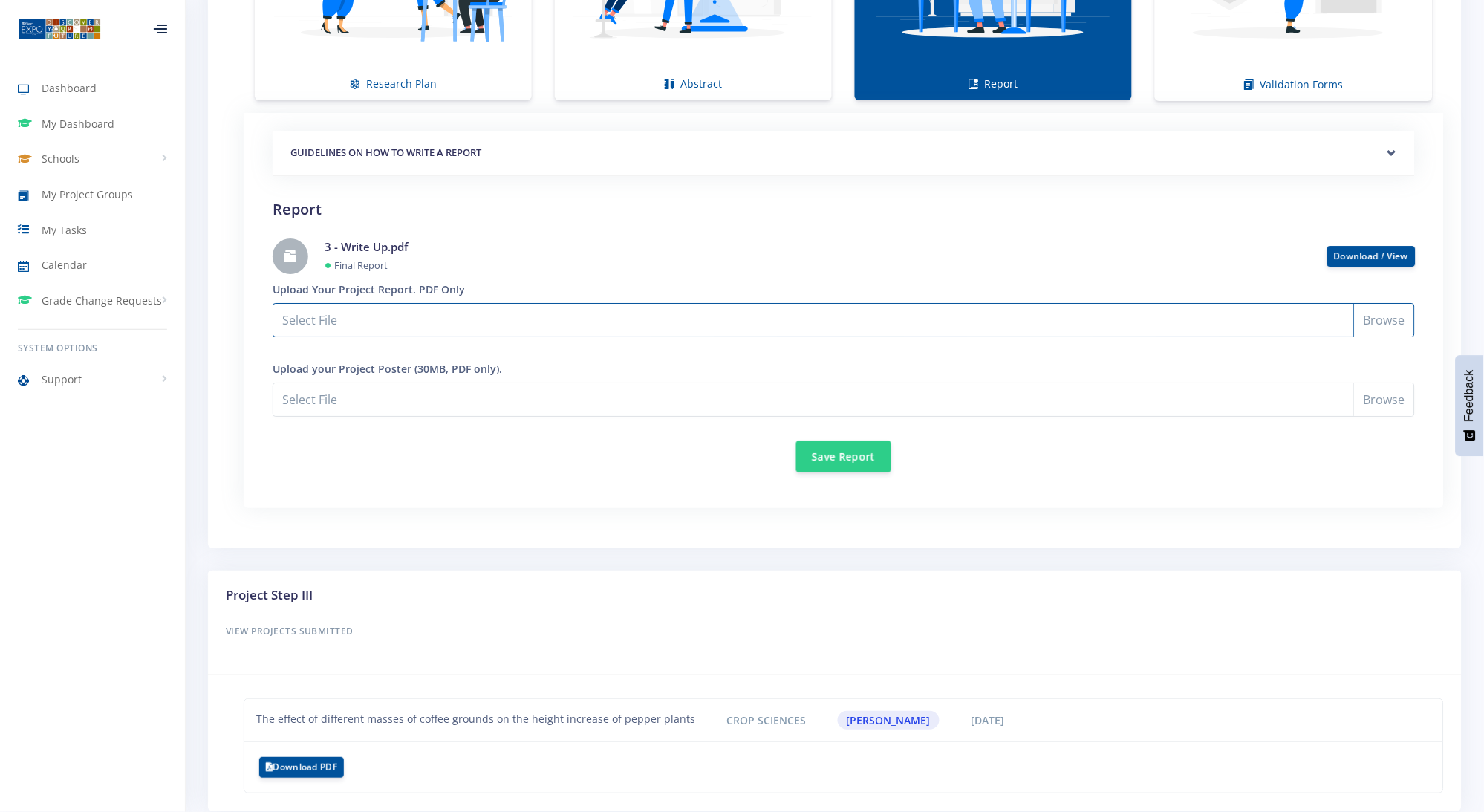
click at [1402, 323] on input "Select File" at bounding box center [843, 319] width 1142 height 34
type input "C:\fakepath\3 - Write Up - rev1.pdf"
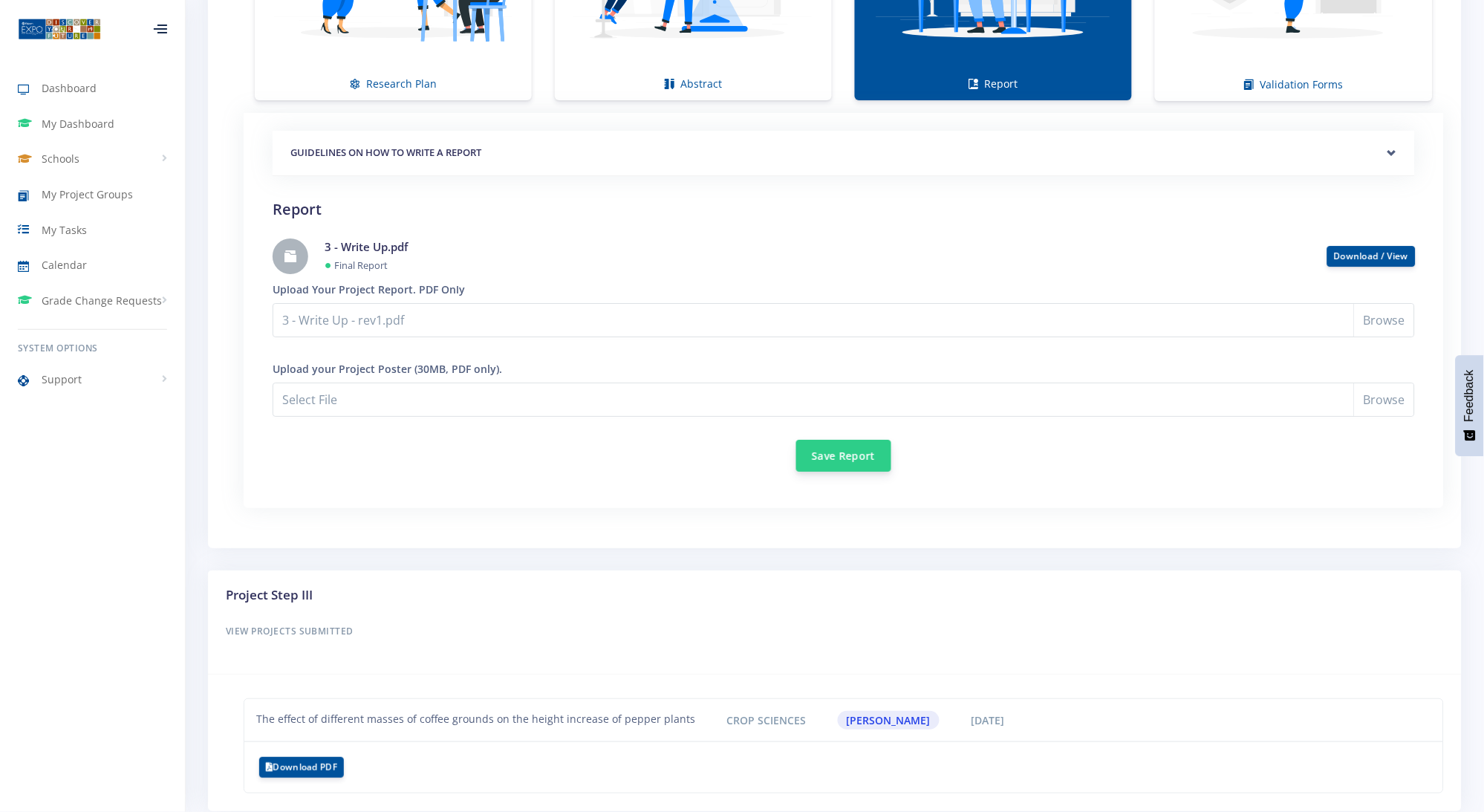
click at [840, 463] on button "Save Report" at bounding box center [843, 456] width 95 height 32
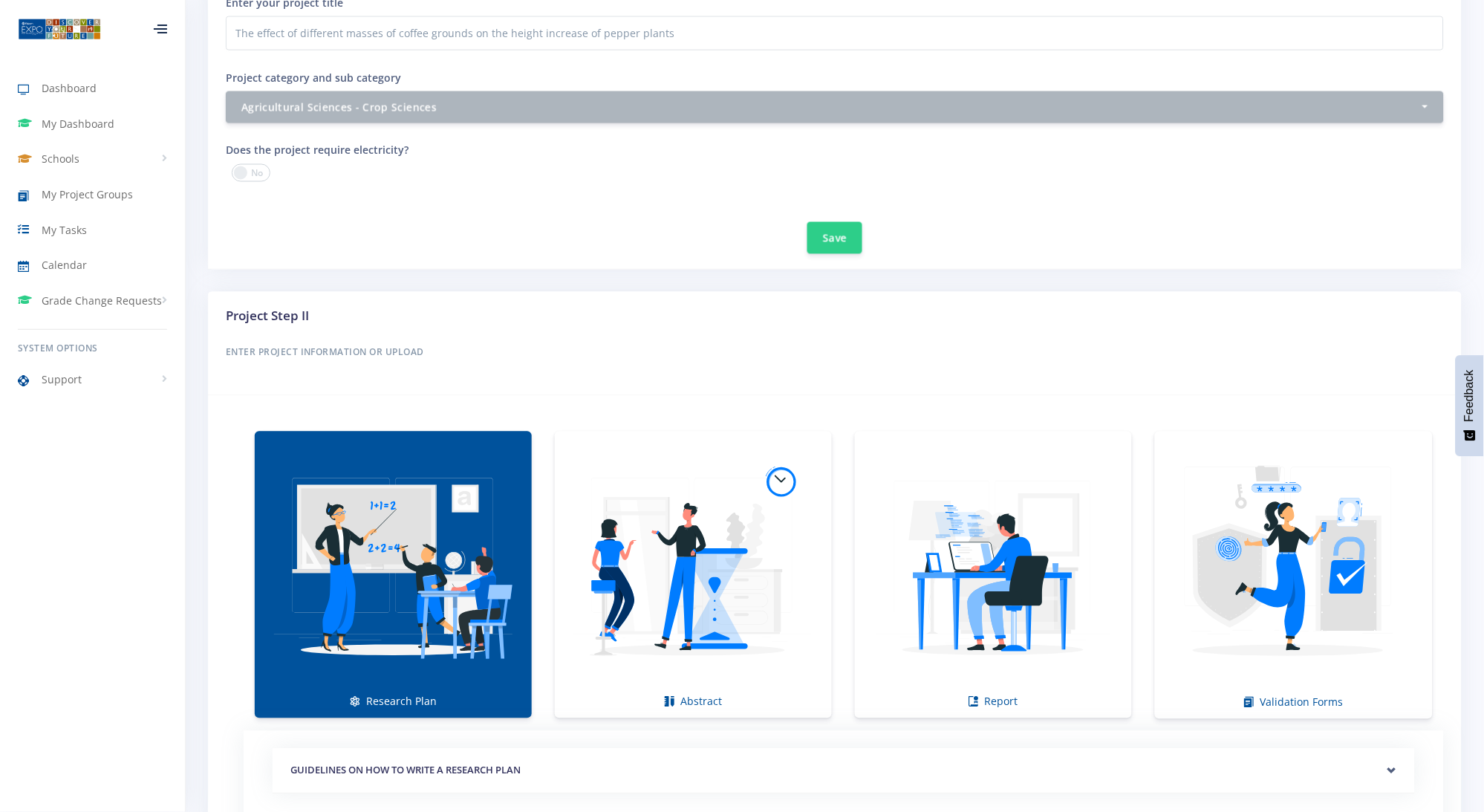
scroll to position [990, 0]
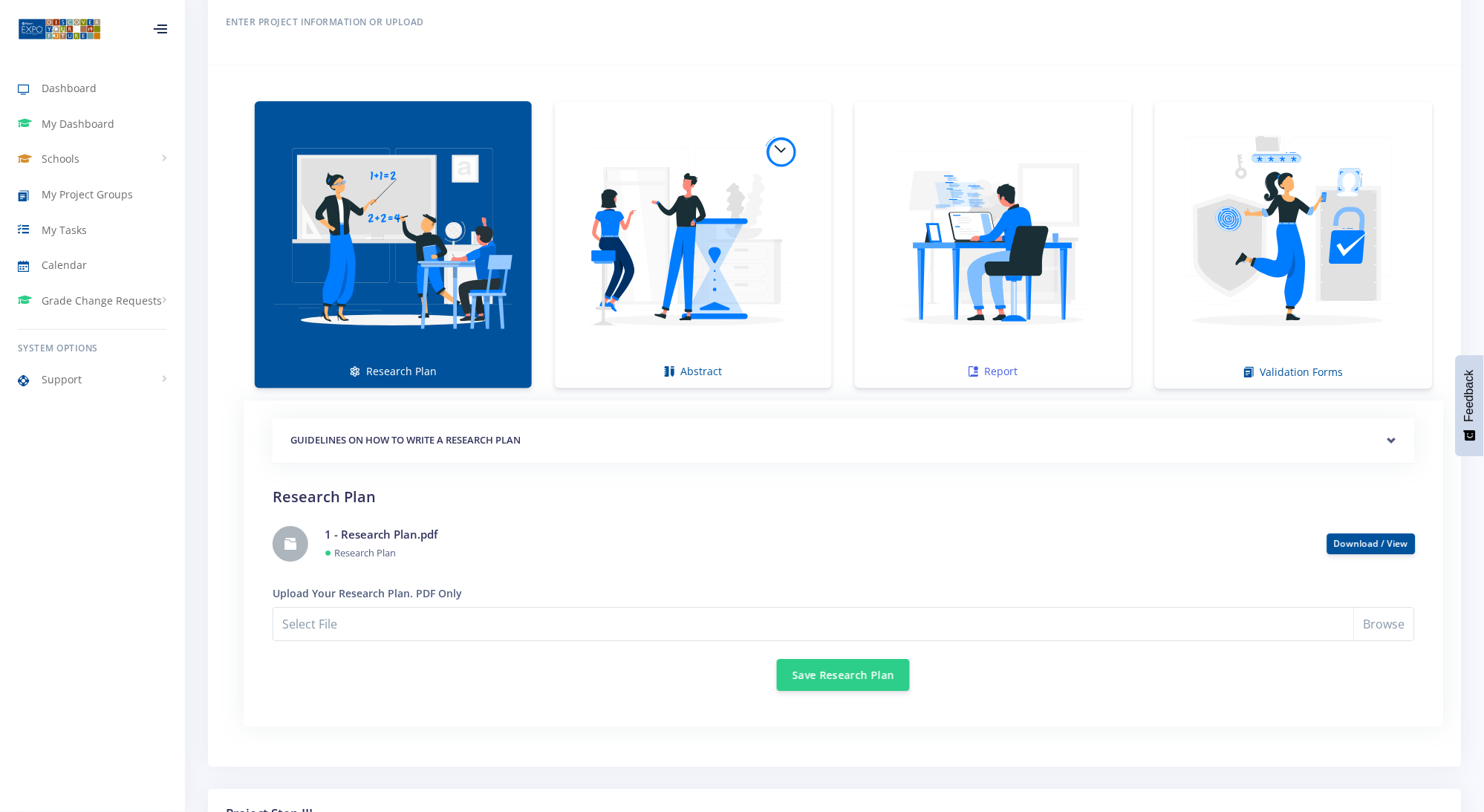
click at [1051, 267] on img at bounding box center [993, 236] width 253 height 253
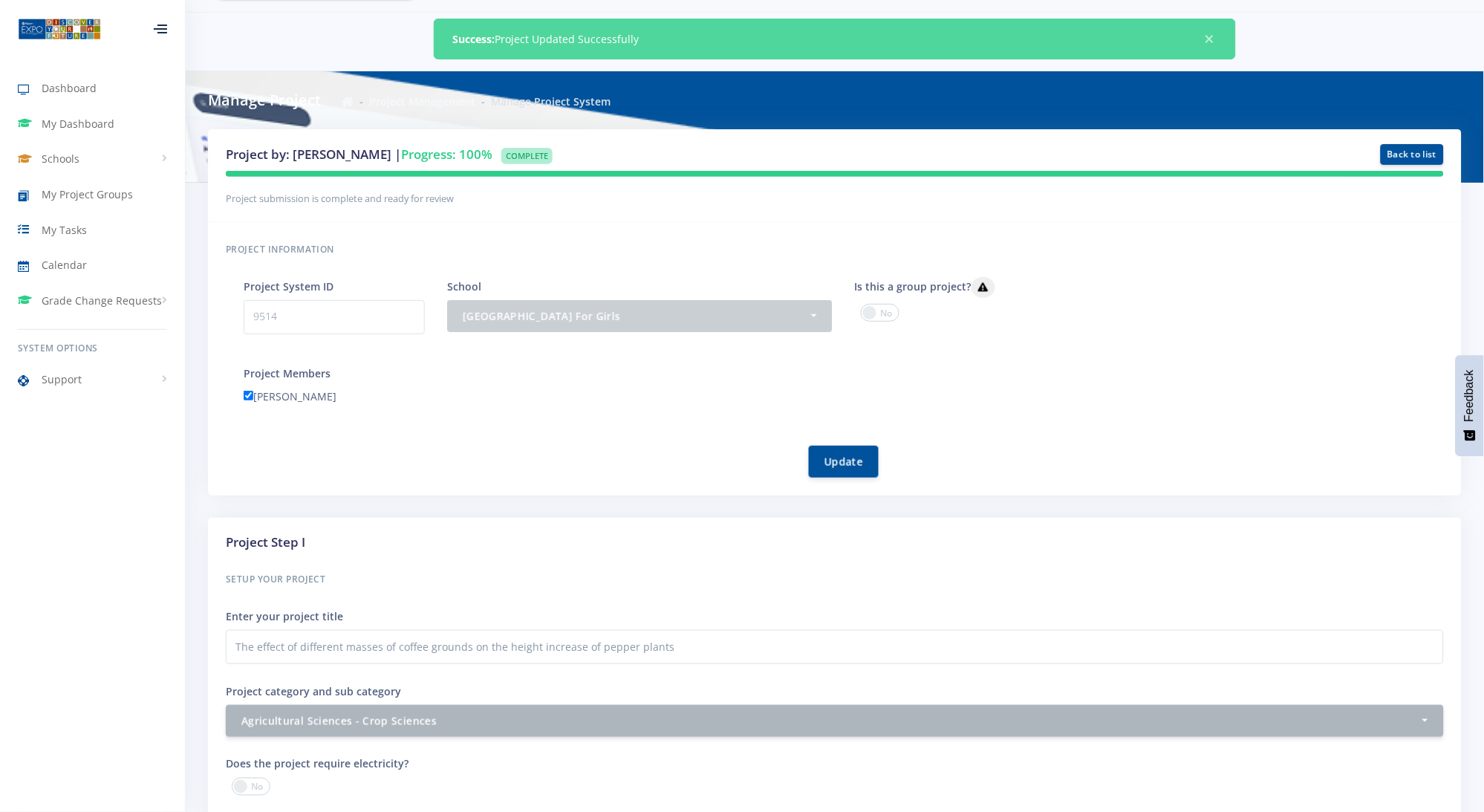
scroll to position [0, 0]
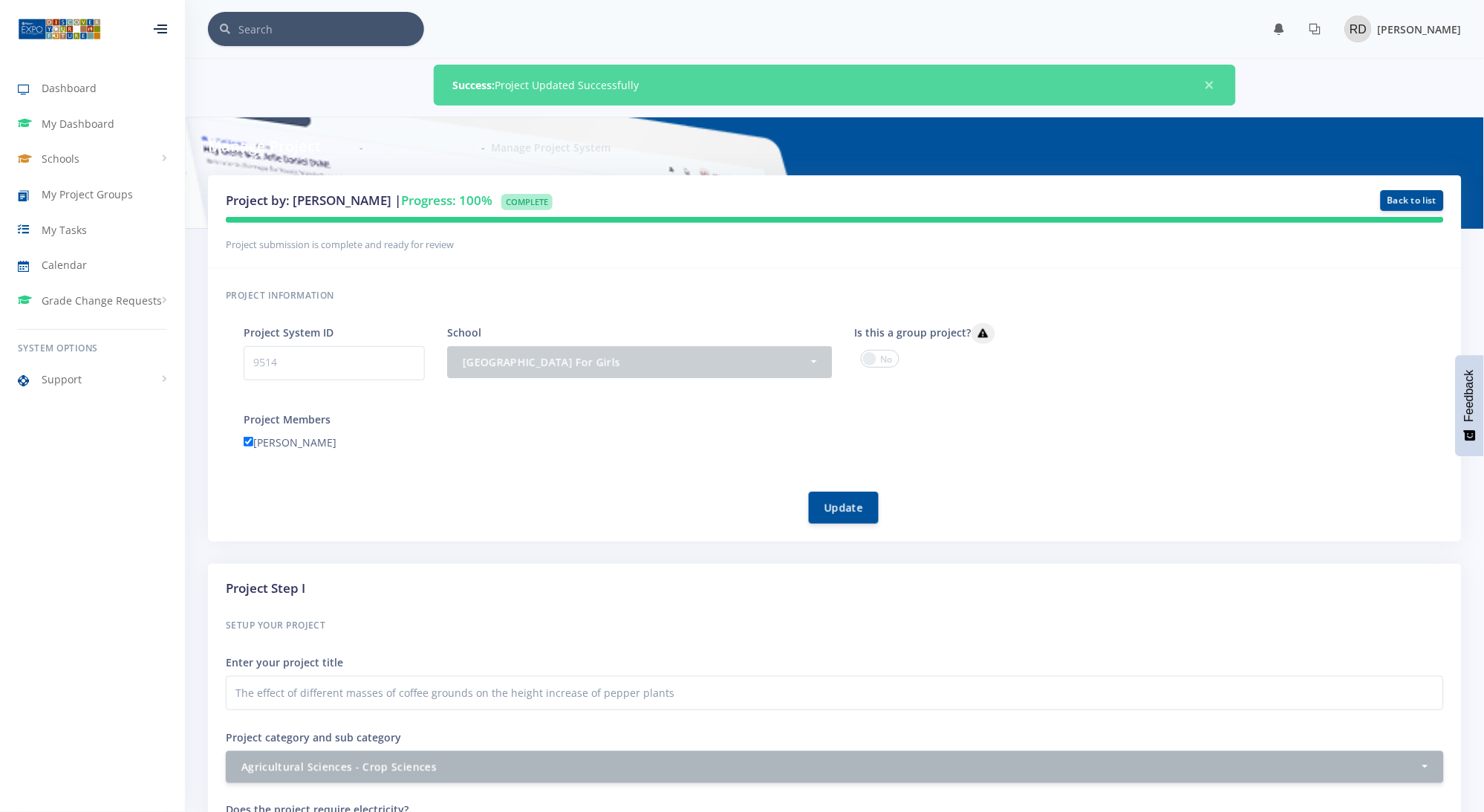
click at [1414, 27] on span "Riya Dama" at bounding box center [1419, 30] width 84 height 14
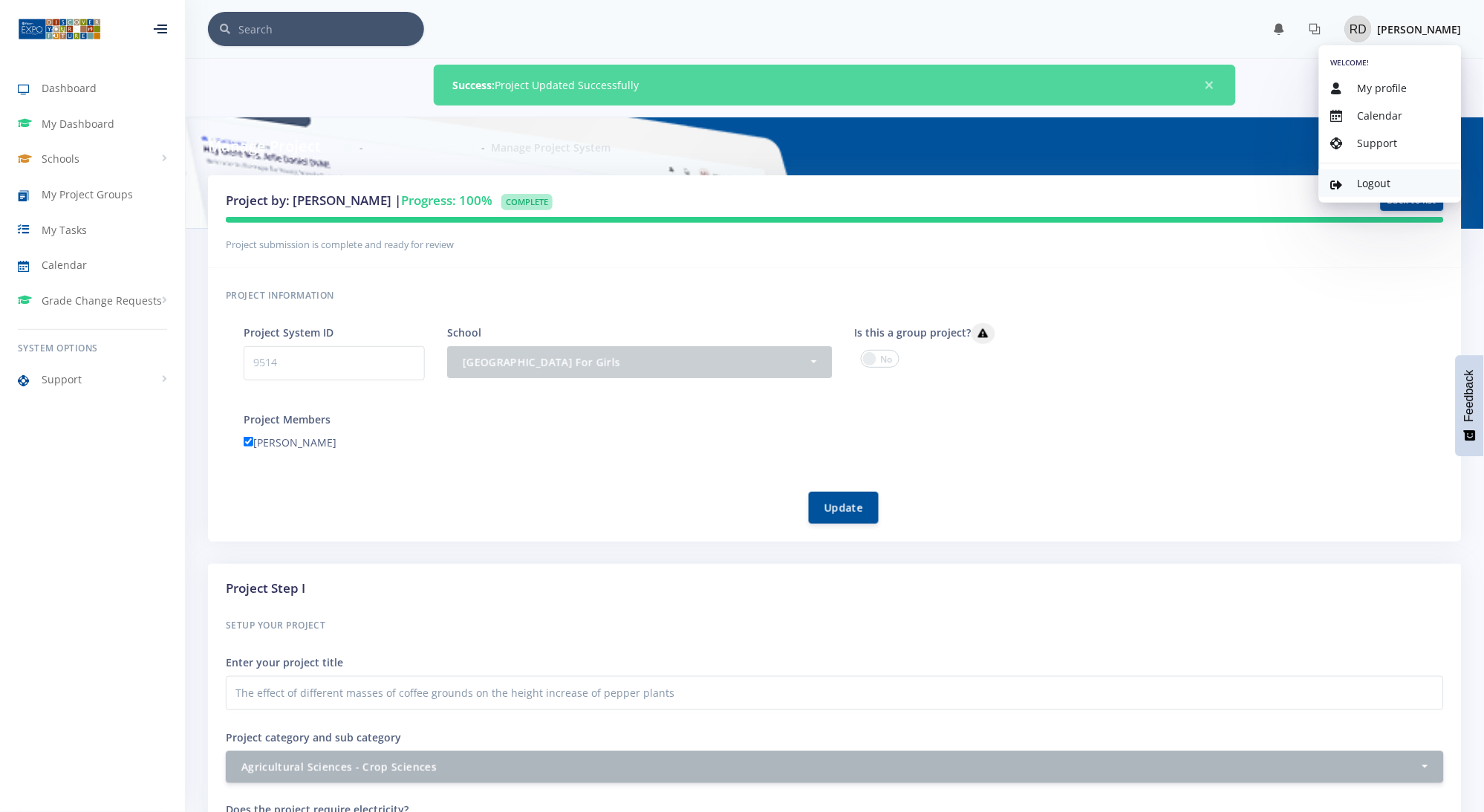
click at [1381, 181] on span "Logout" at bounding box center [1374, 183] width 33 height 14
